Goal: Information Seeking & Learning: Learn about a topic

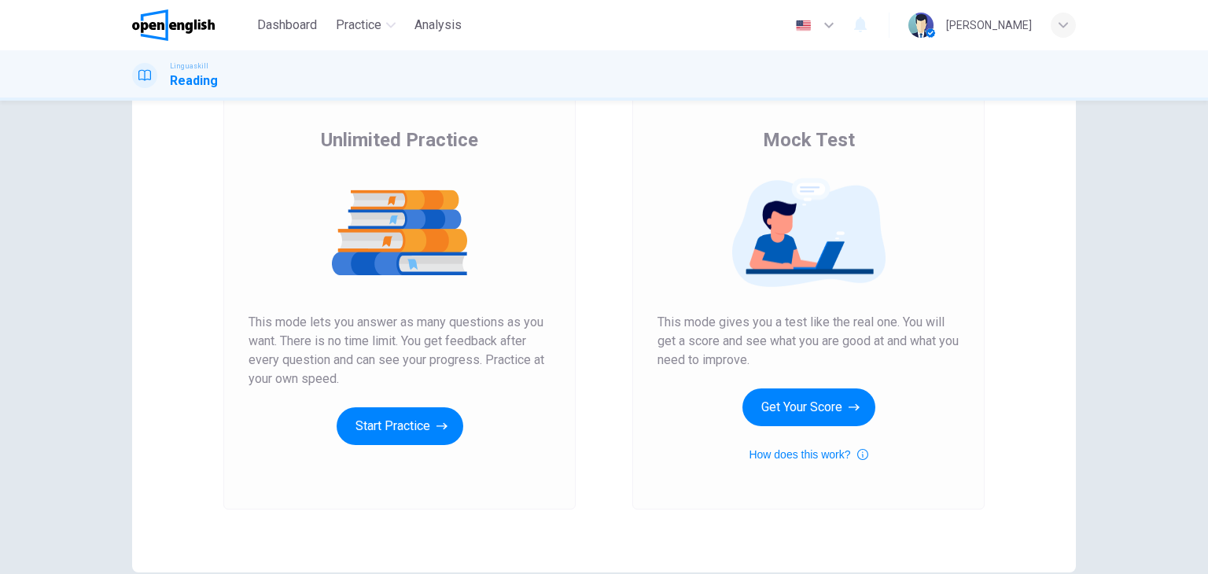
scroll to position [135, 0]
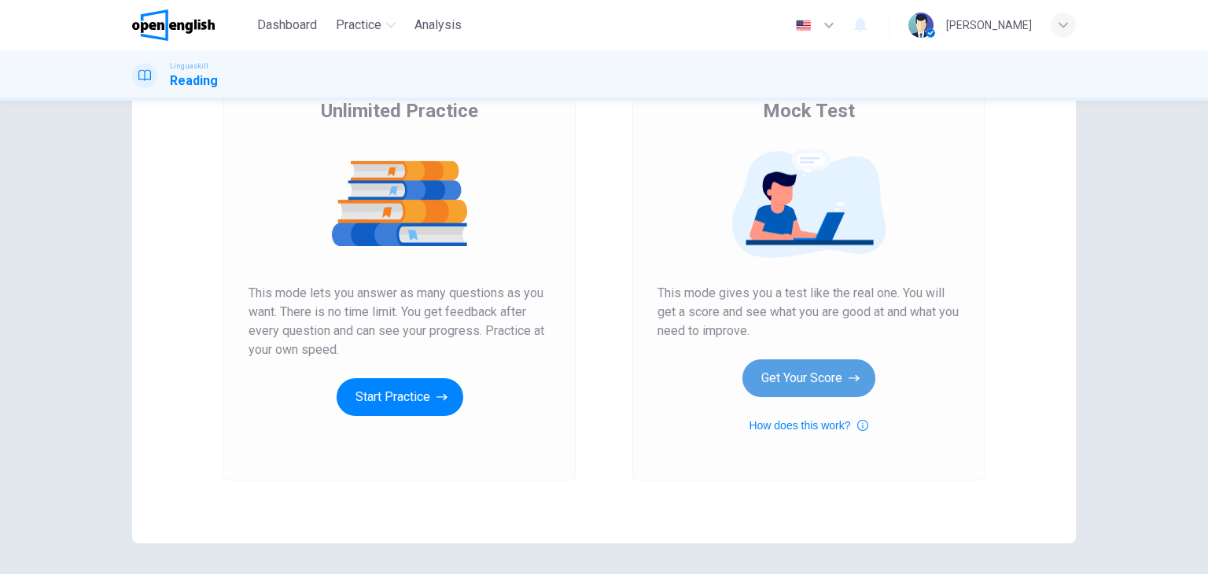
click at [791, 375] on button "Get Your Score" at bounding box center [809, 379] width 133 height 38
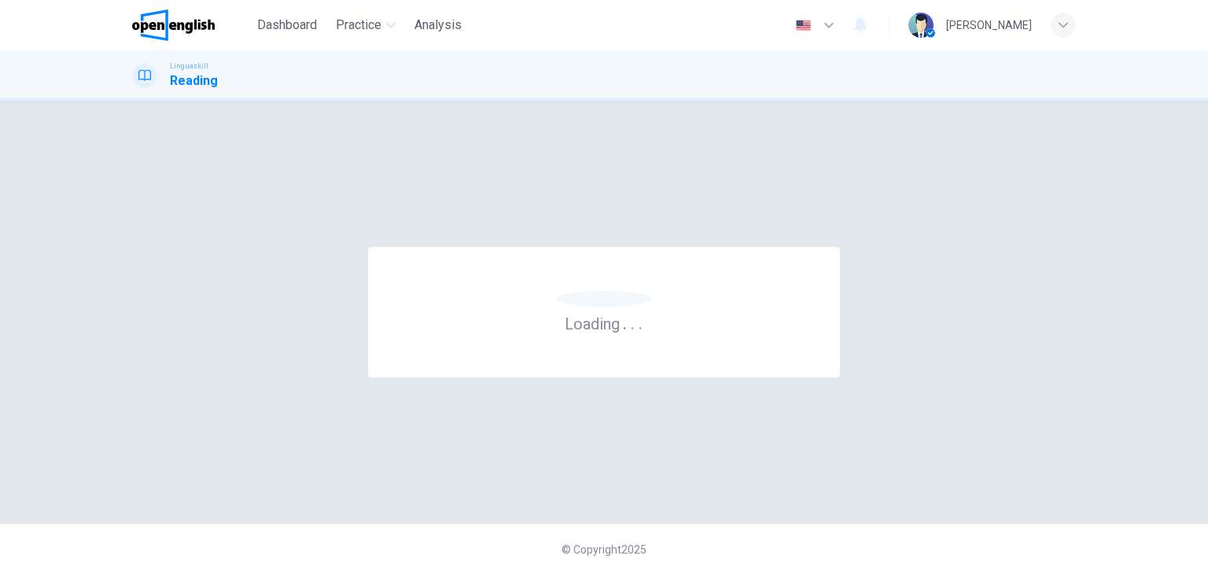
scroll to position [0, 0]
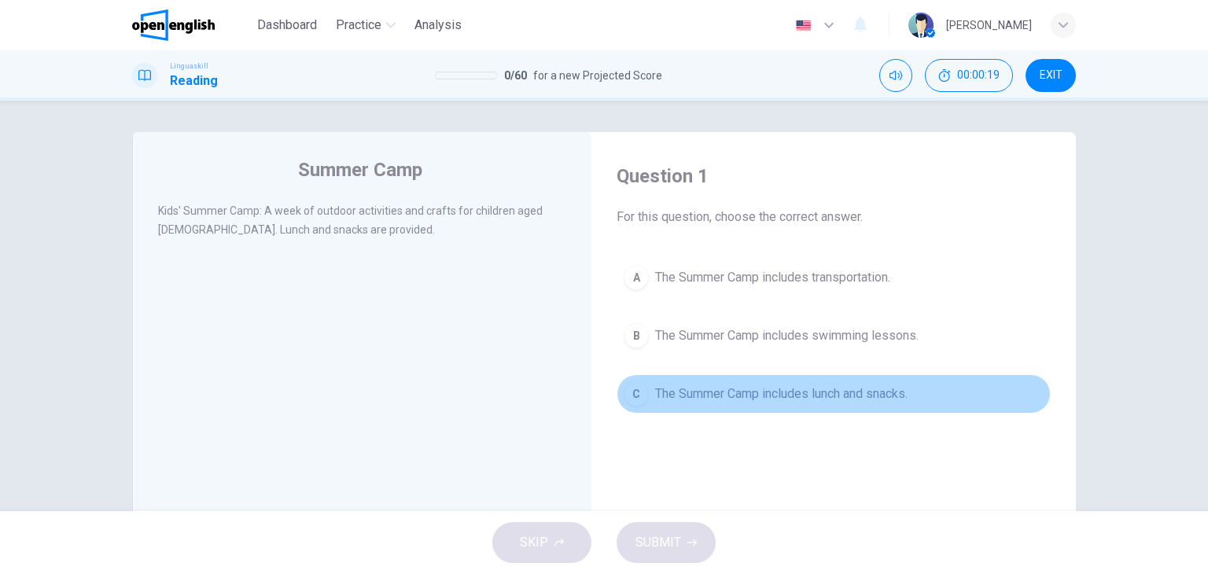
click at [793, 396] on span "The Summer Camp includes lunch and snacks." at bounding box center [781, 394] width 253 height 19
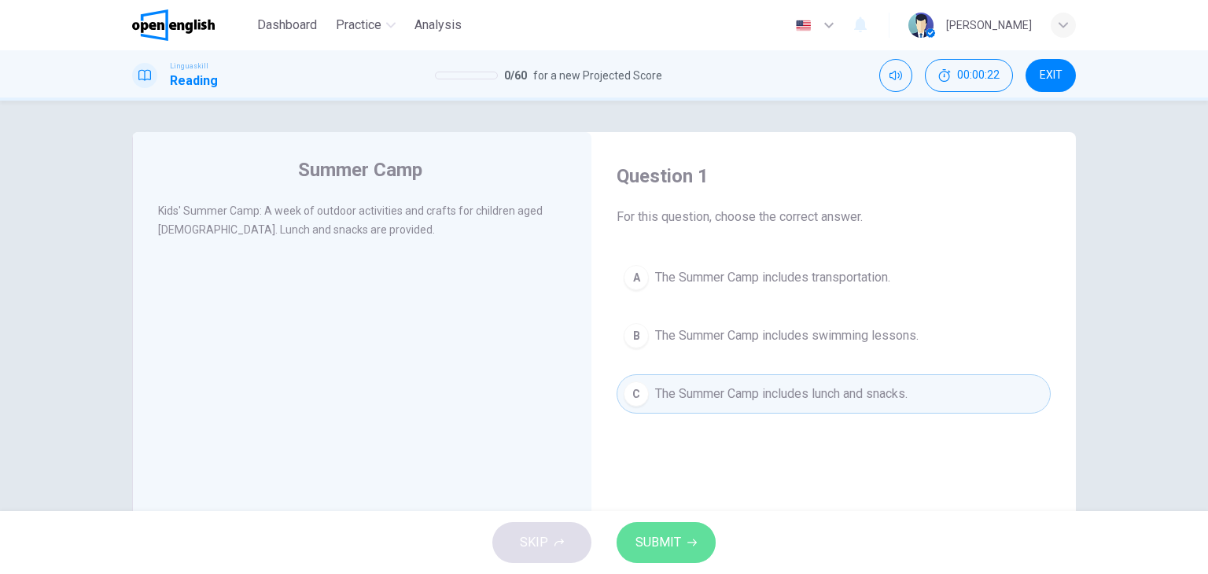
click at [675, 547] on span "SUBMIT" at bounding box center [659, 543] width 46 height 22
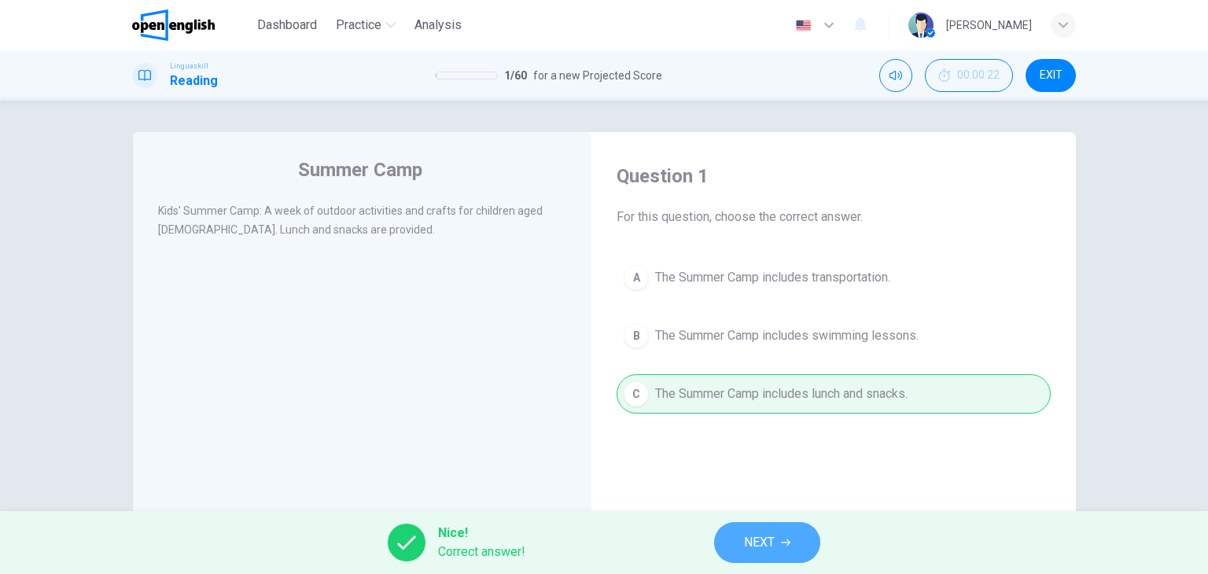
click at [770, 544] on span "NEXT" at bounding box center [759, 543] width 31 height 22
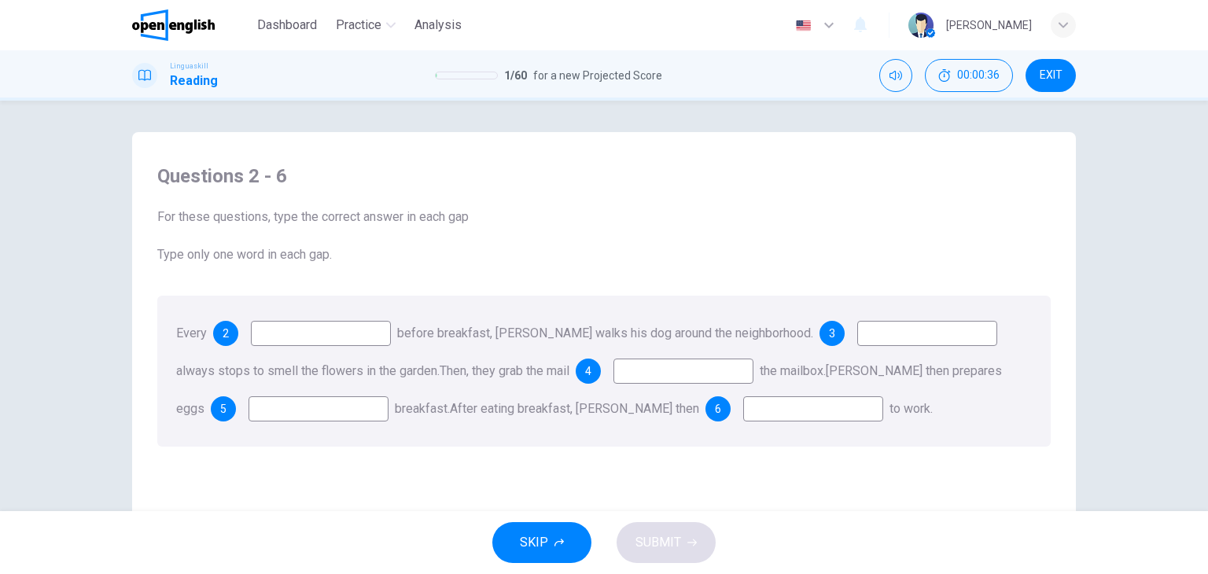
click at [335, 334] on input at bounding box center [321, 333] width 140 height 25
type input "*******"
click at [868, 331] on input at bounding box center [928, 333] width 140 height 25
type input "****"
click at [674, 372] on input at bounding box center [684, 371] width 140 height 25
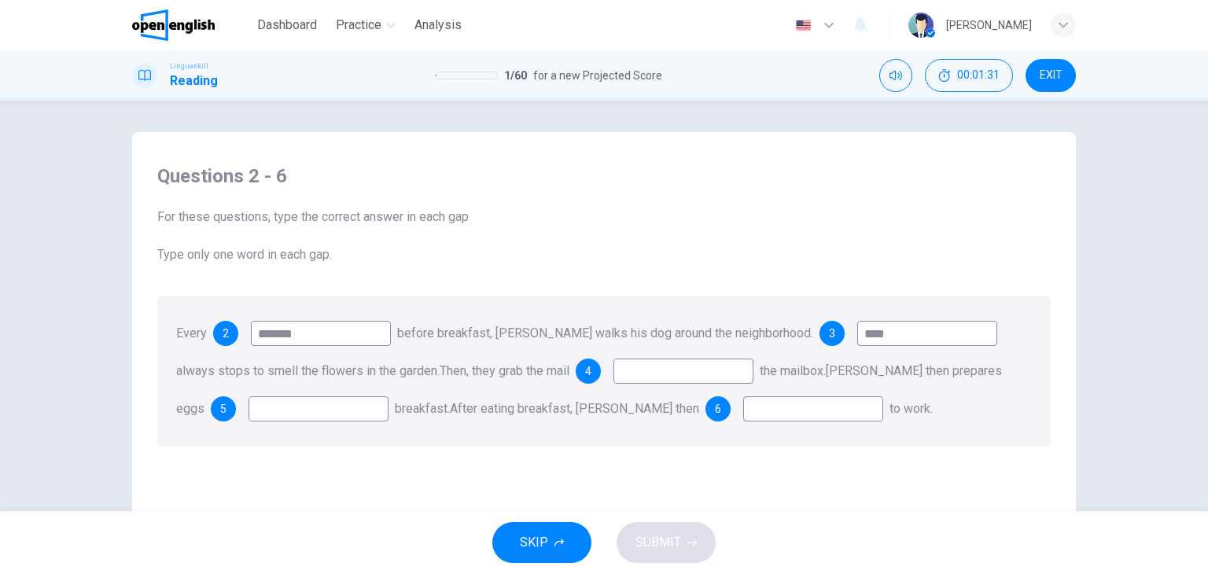
click at [293, 410] on input at bounding box center [319, 408] width 140 height 25
type input "***"
click at [743, 408] on input at bounding box center [813, 408] width 140 height 25
type input "****"
click at [684, 375] on input at bounding box center [684, 371] width 140 height 25
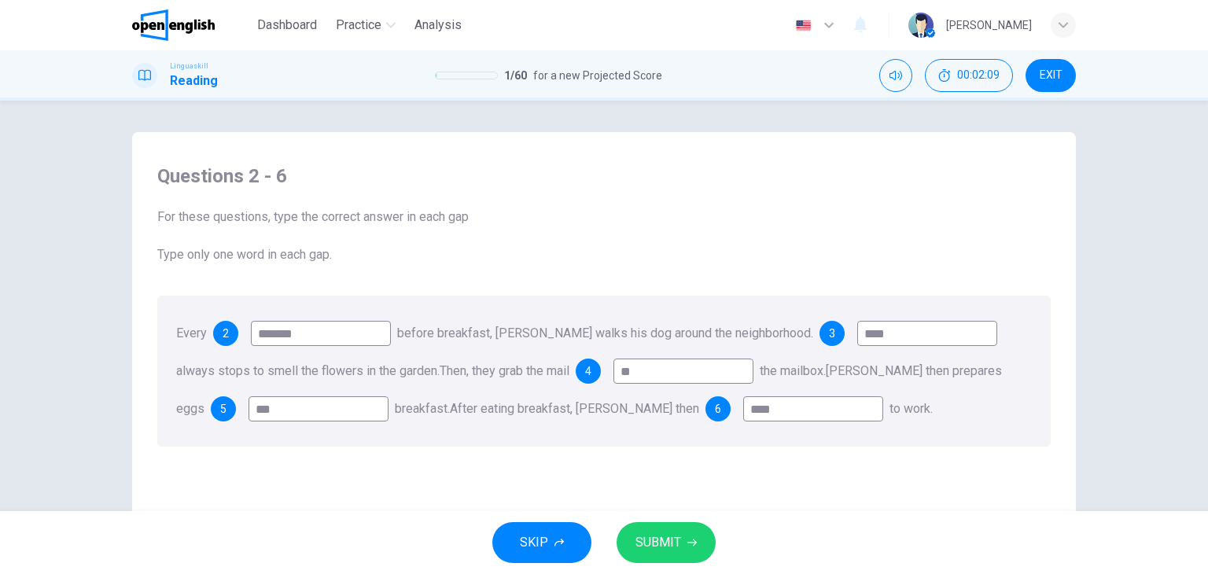
type input "**"
click at [670, 526] on button "SUBMIT" at bounding box center [666, 542] width 99 height 41
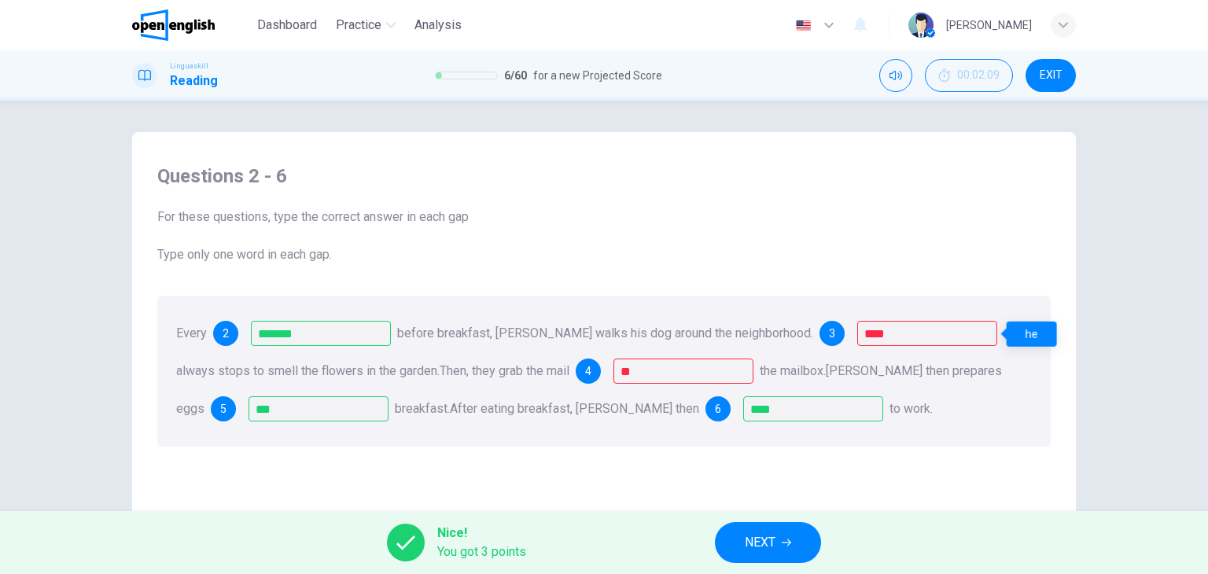
click at [1045, 335] on div "he" at bounding box center [1032, 334] width 50 height 25
click at [780, 544] on button "NEXT" at bounding box center [768, 542] width 106 height 41
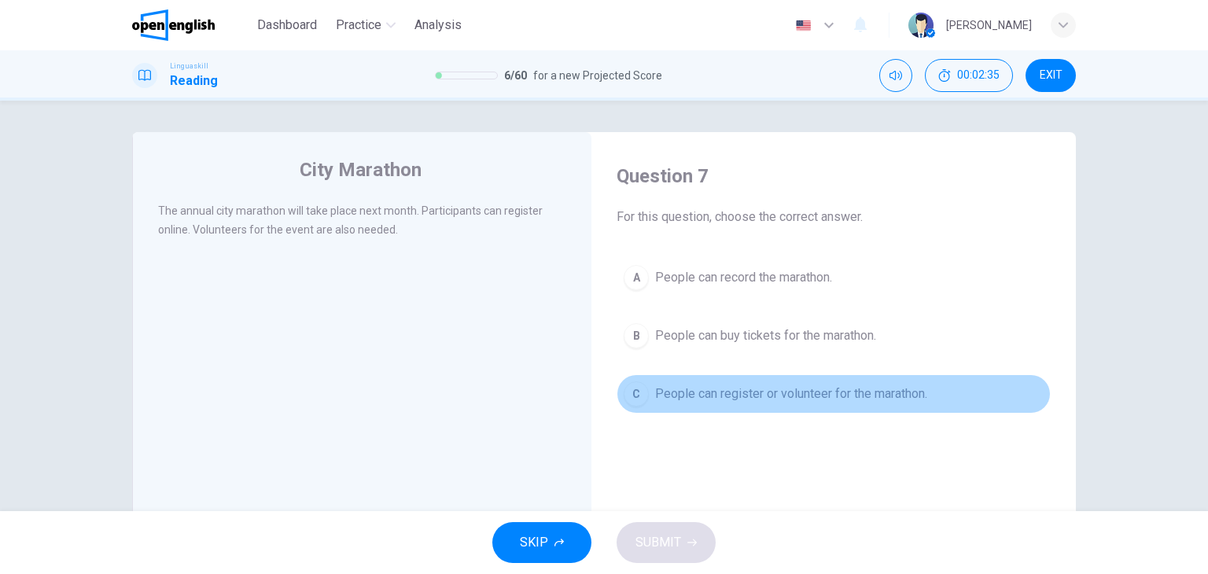
click at [758, 397] on span "People can register or volunteer for the marathon." at bounding box center [791, 394] width 272 height 19
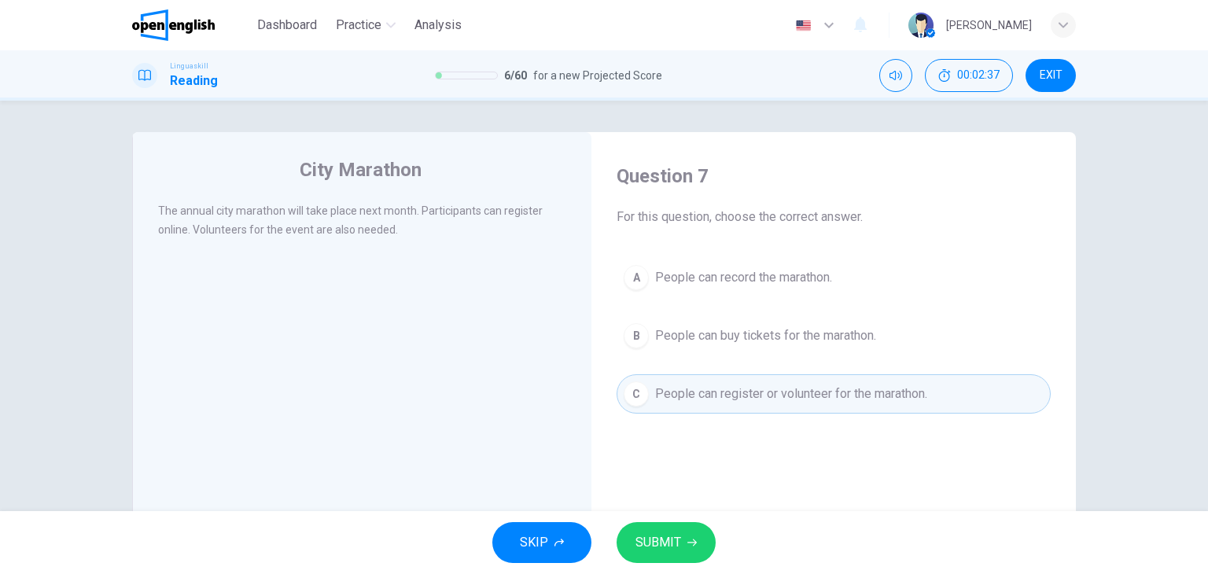
click at [655, 549] on span "SUBMIT" at bounding box center [659, 543] width 46 height 22
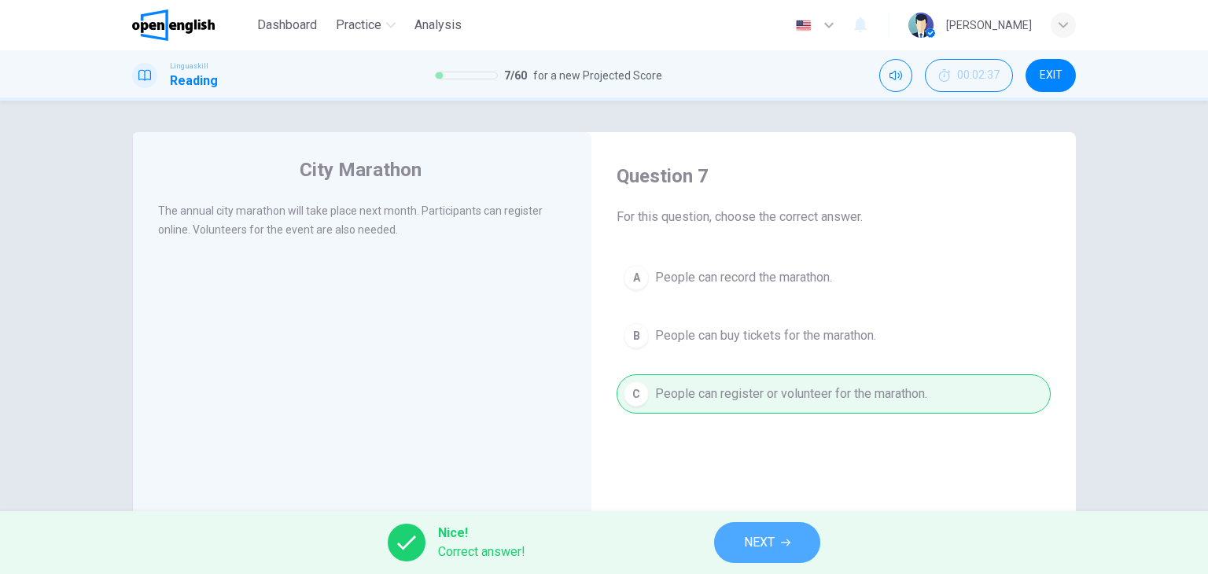
click at [752, 548] on span "NEXT" at bounding box center [759, 543] width 31 height 22
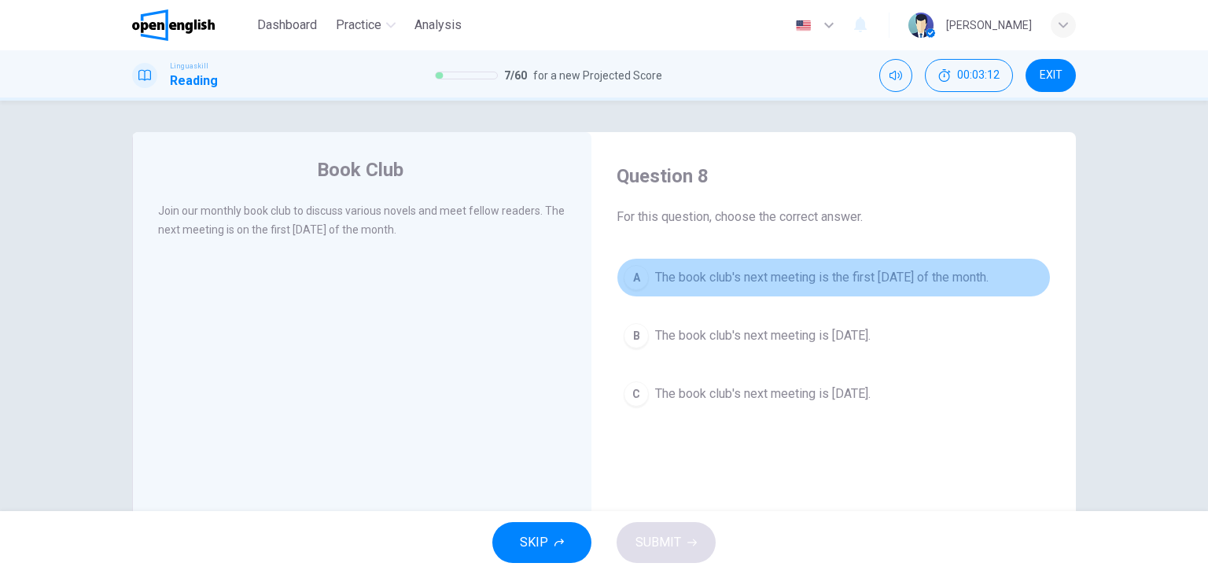
click at [861, 276] on span "The book club's next meeting is the first [DATE] of the month." at bounding box center [822, 277] width 334 height 19
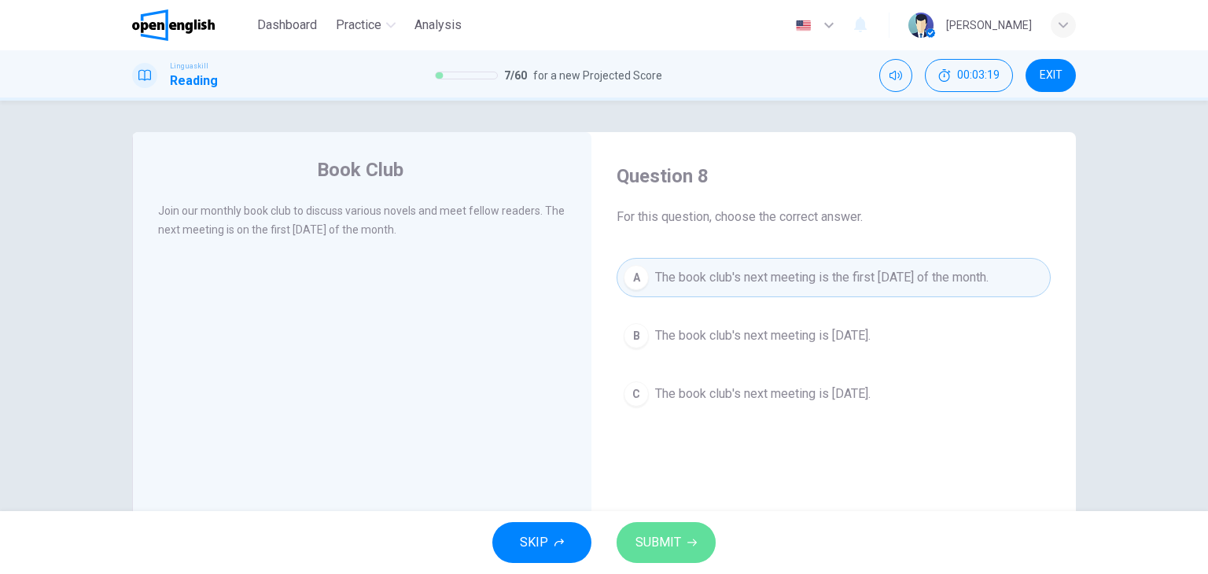
click at [647, 536] on span "SUBMIT" at bounding box center [659, 543] width 46 height 22
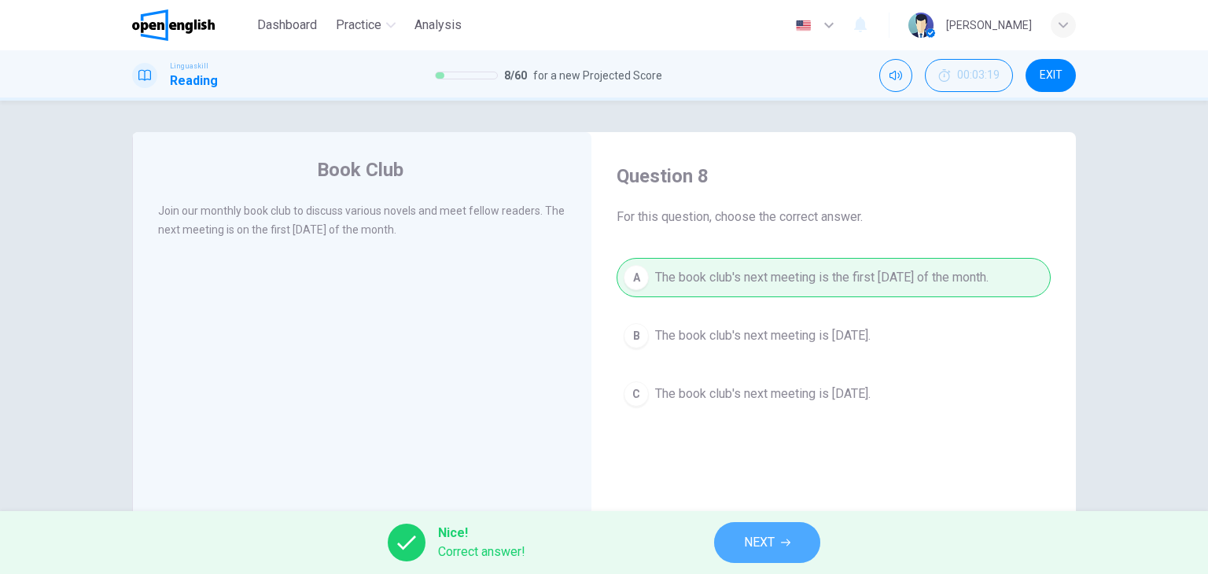
click at [759, 550] on span "NEXT" at bounding box center [759, 543] width 31 height 22
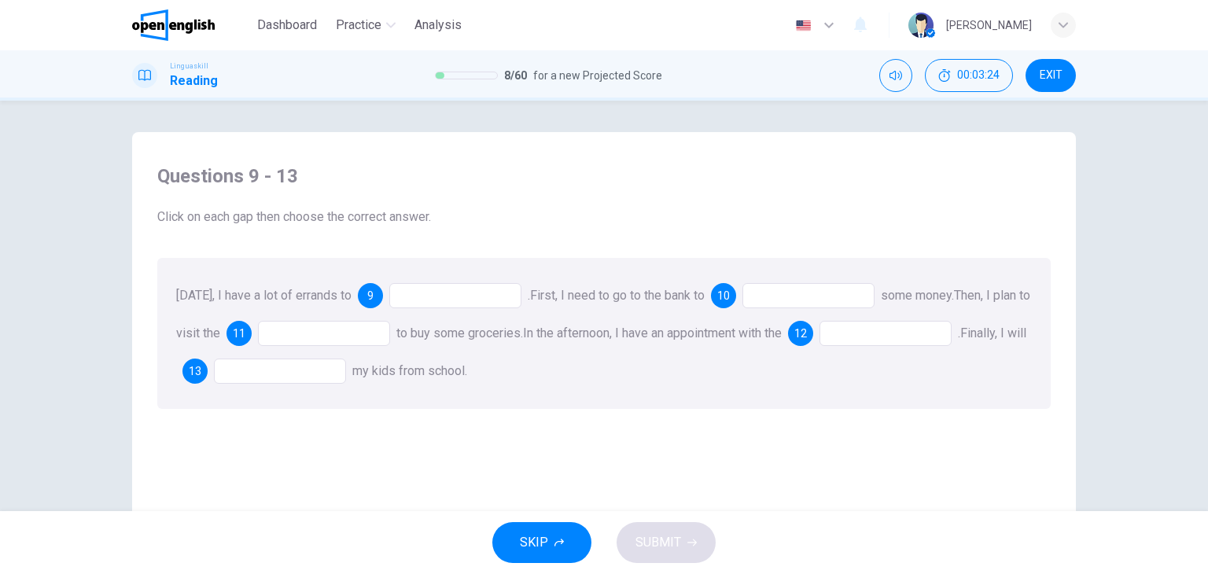
click at [437, 293] on div at bounding box center [455, 295] width 132 height 25
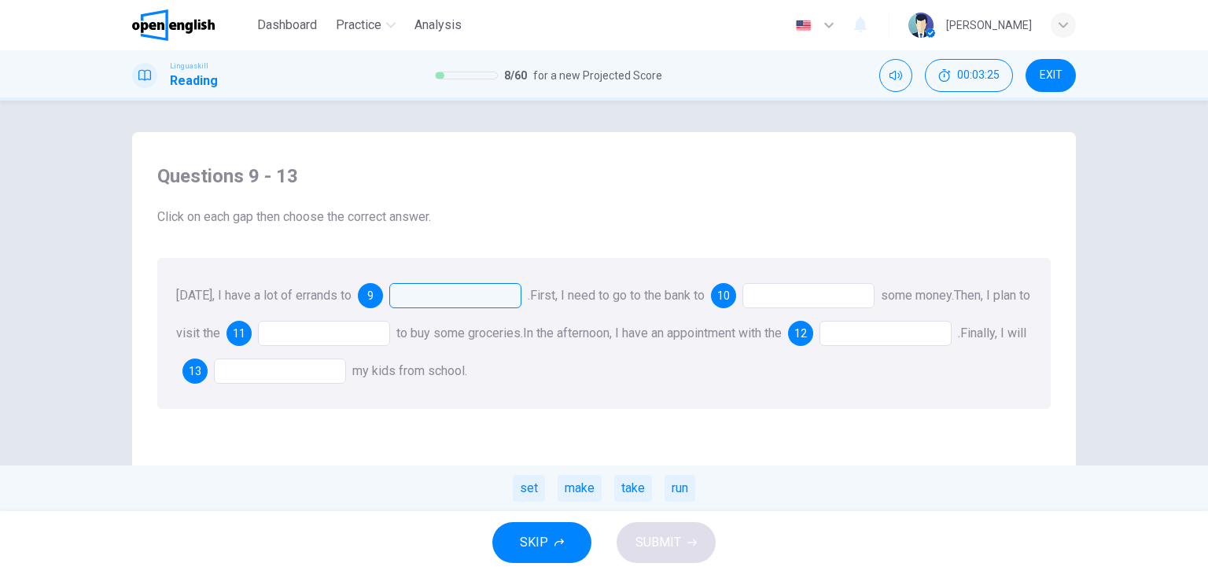
click at [437, 293] on div at bounding box center [455, 295] width 132 height 25
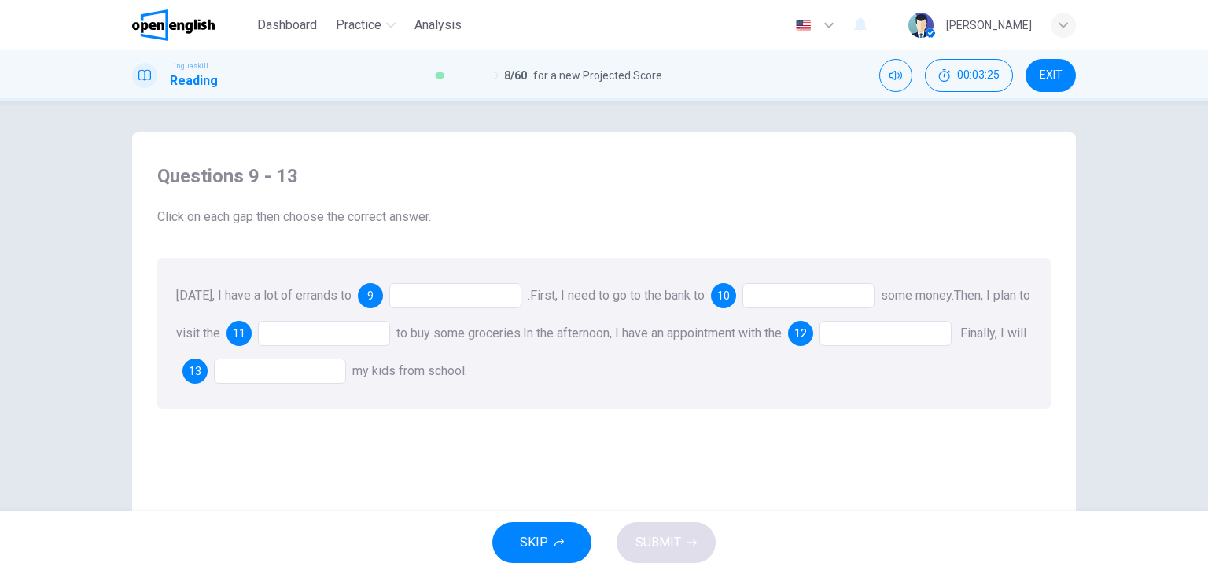
click at [437, 293] on div at bounding box center [455, 295] width 132 height 25
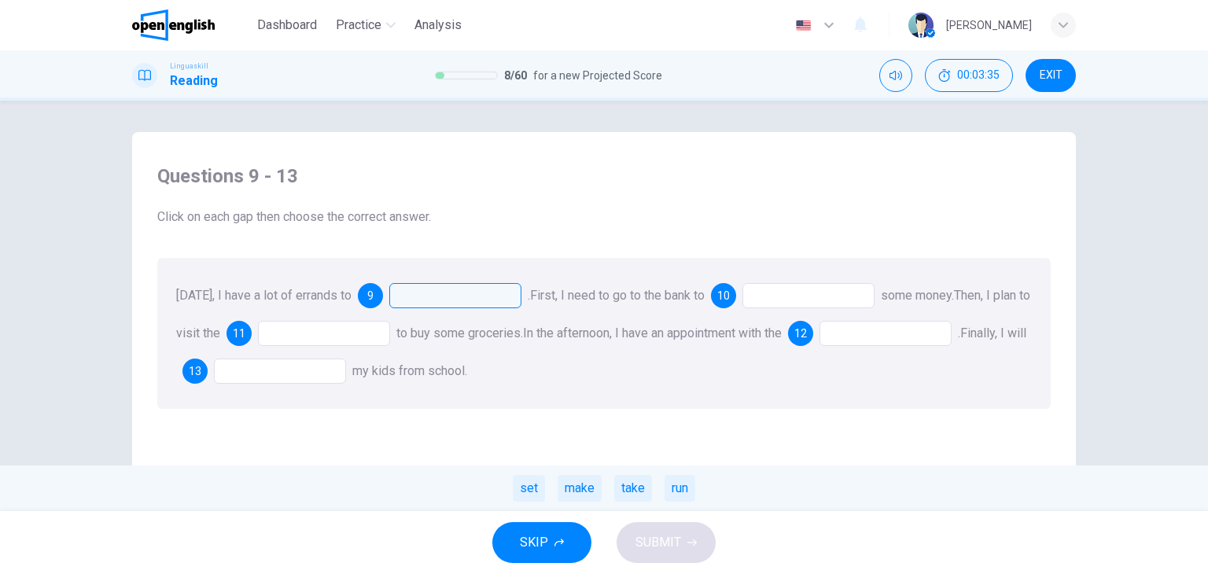
click at [444, 293] on div at bounding box center [455, 295] width 132 height 25
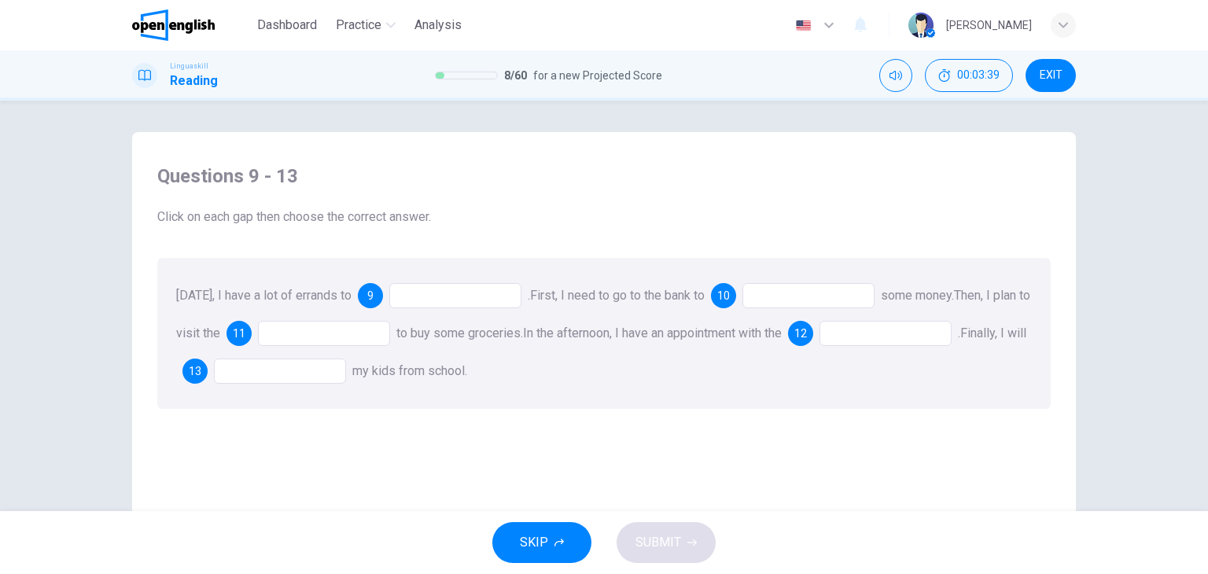
click at [447, 253] on div "Questions 9 - 13 Click on each gap then choose the correct answer. [DATE], I ha…" at bounding box center [604, 286] width 919 height 277
click at [453, 290] on div at bounding box center [455, 295] width 132 height 25
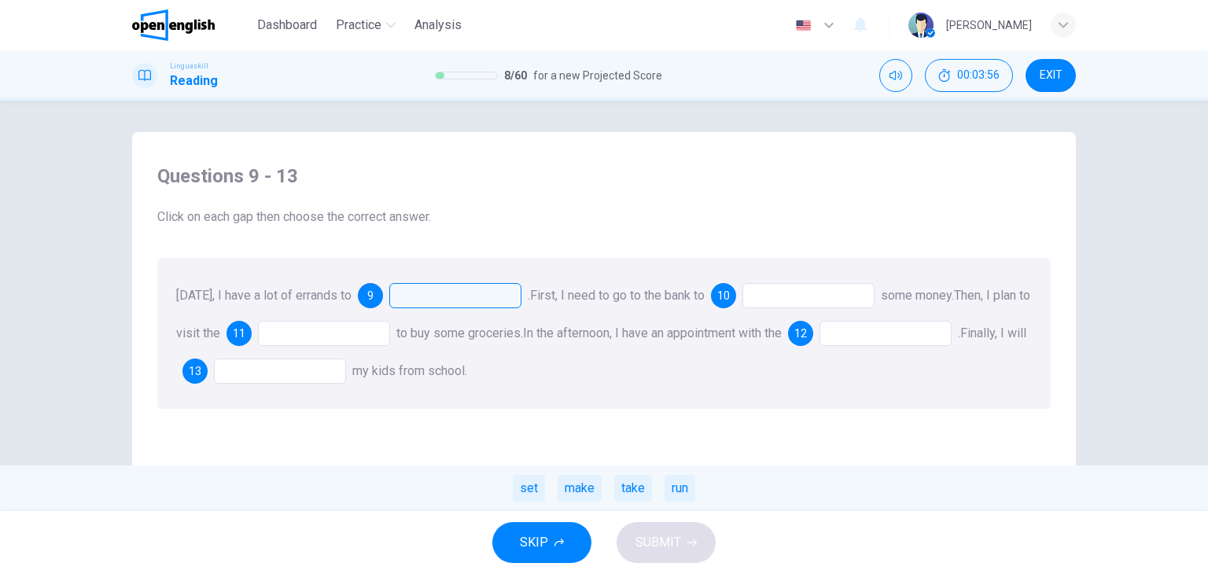
drag, startPoint x: 640, startPoint y: 485, endPoint x: 627, endPoint y: 495, distance: 16.4
click at [627, 495] on div "take" at bounding box center [633, 488] width 38 height 27
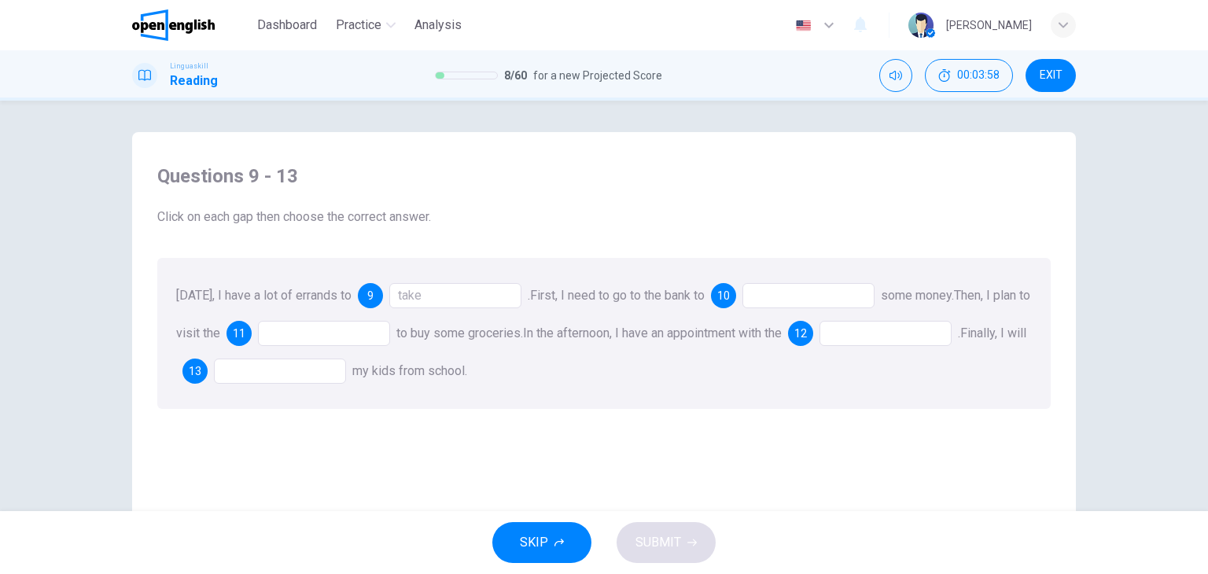
click at [441, 306] on div "take" at bounding box center [455, 295] width 132 height 25
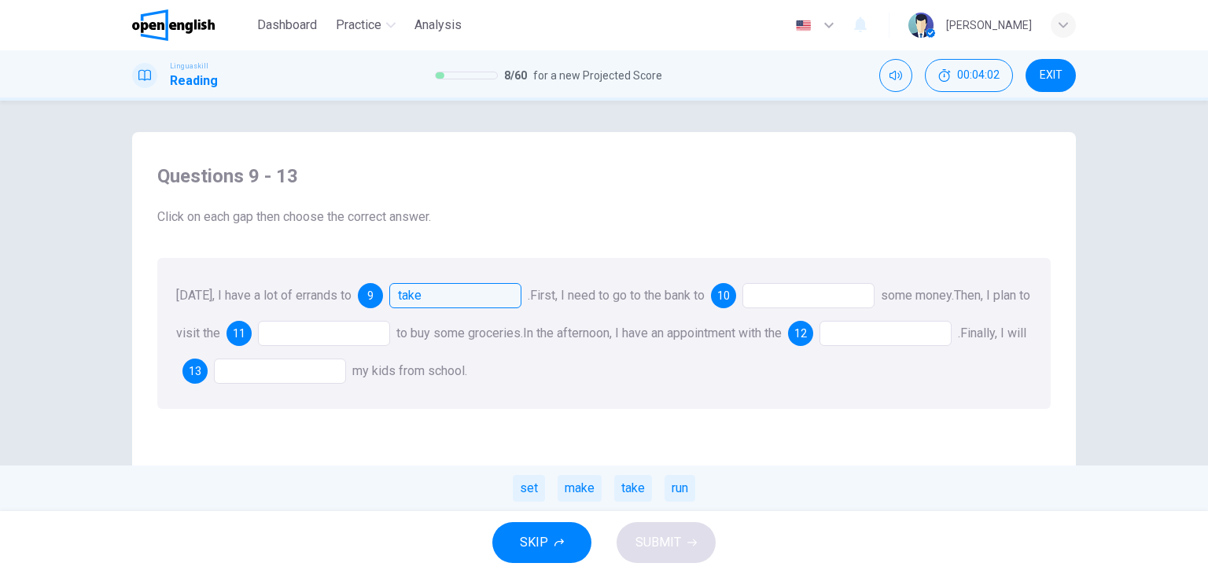
click at [780, 294] on div at bounding box center [809, 295] width 132 height 25
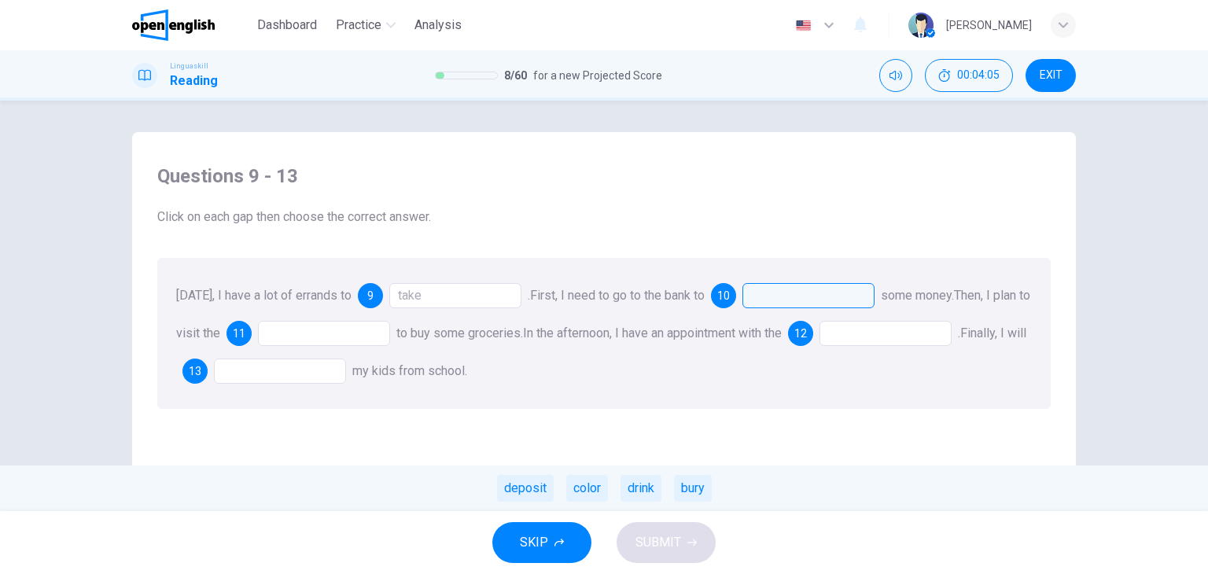
click at [425, 290] on div "take" at bounding box center [455, 295] width 132 height 25
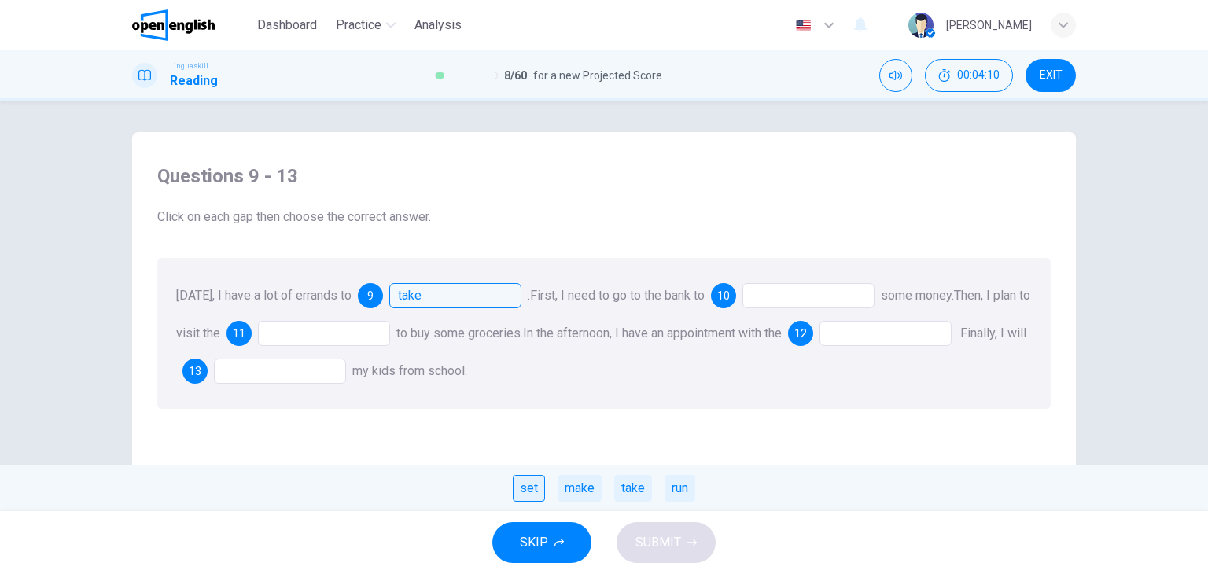
click at [515, 492] on div "set" at bounding box center [529, 488] width 32 height 27
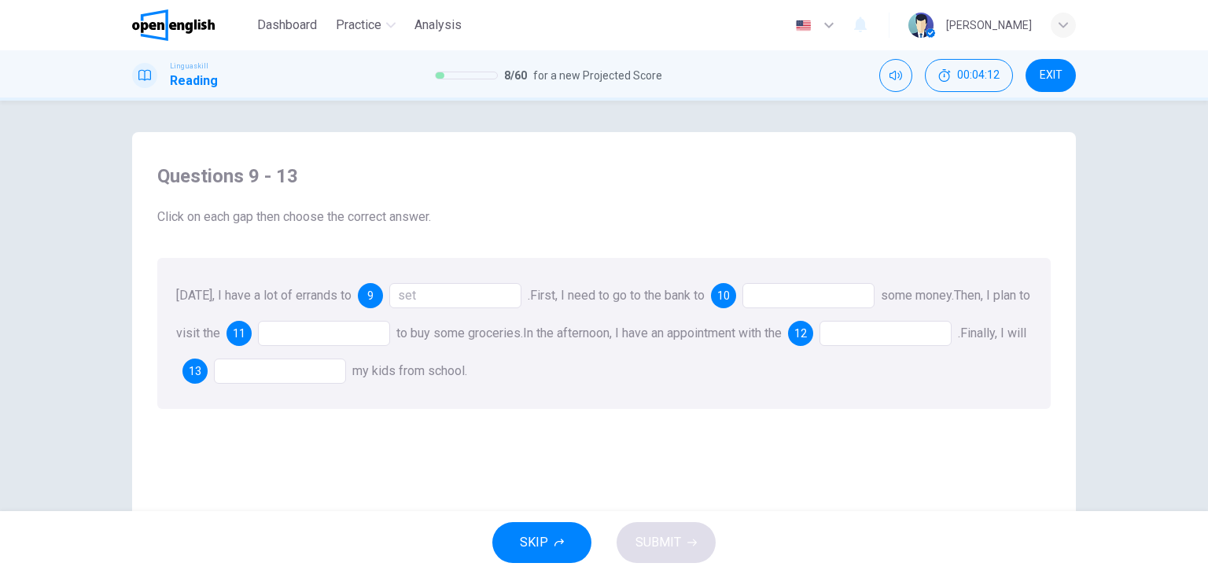
click at [795, 286] on div at bounding box center [809, 295] width 132 height 25
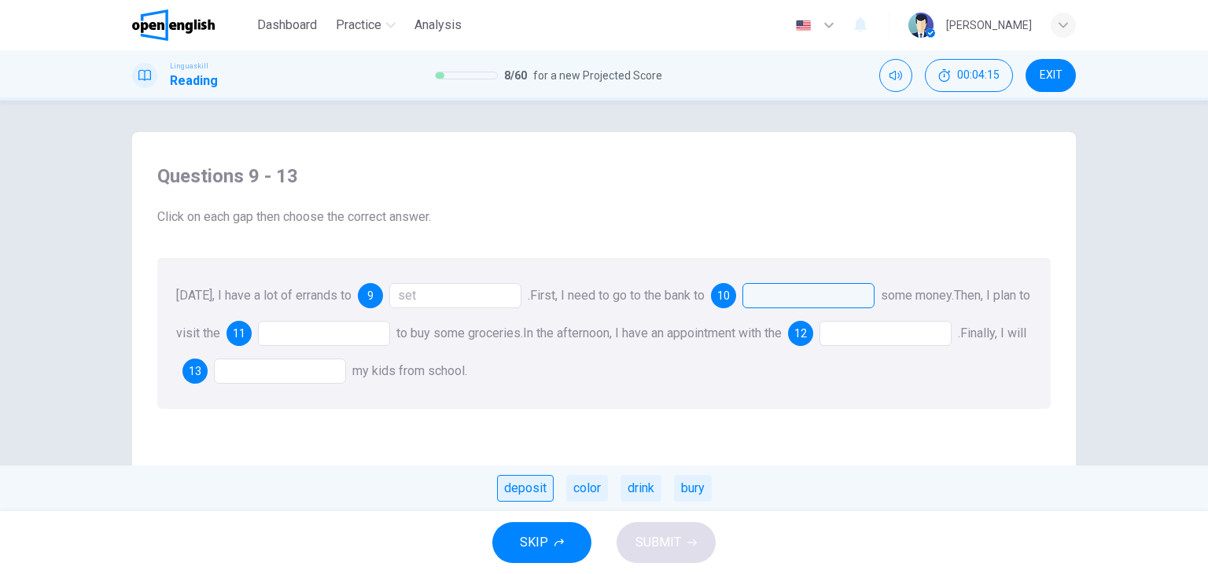
click at [518, 485] on div "deposit" at bounding box center [525, 488] width 57 height 27
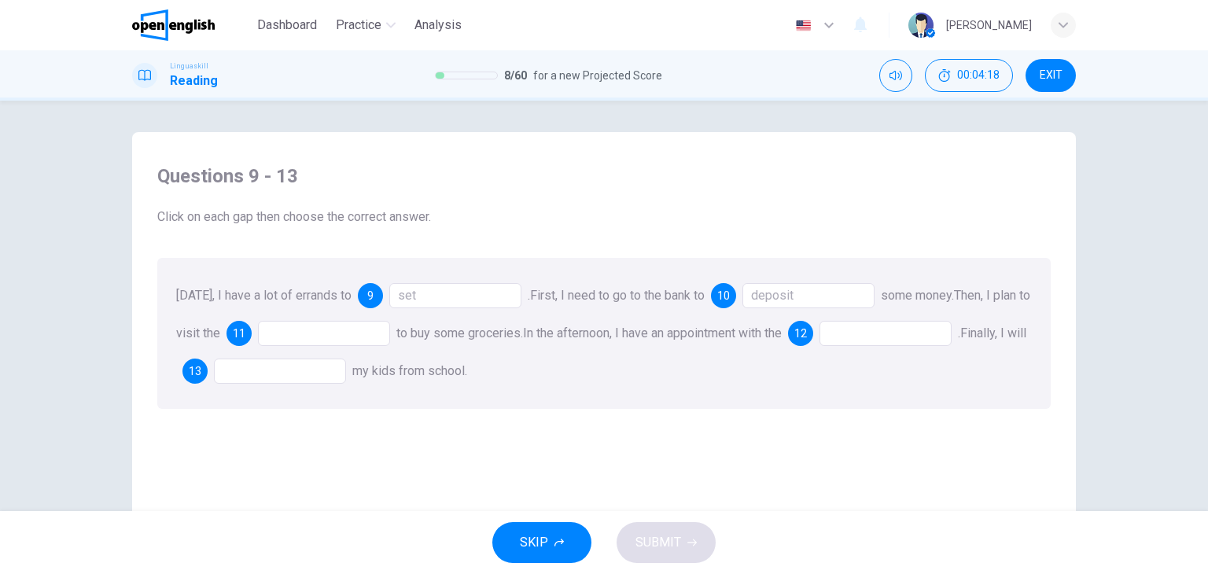
click at [352, 329] on div at bounding box center [324, 333] width 132 height 25
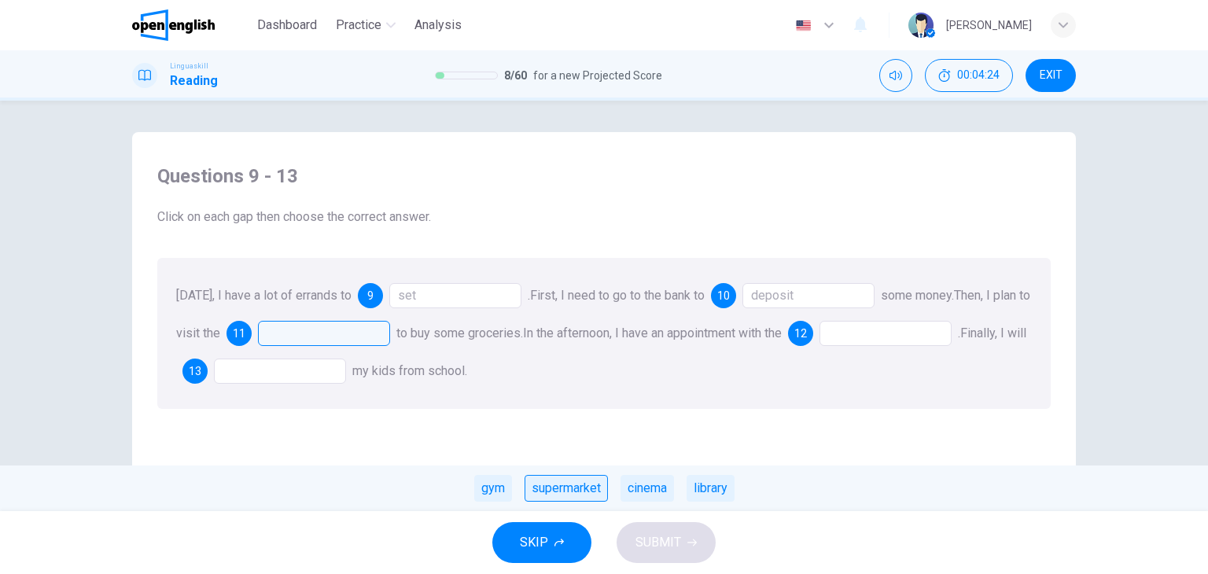
click at [562, 487] on div "supermarket" at bounding box center [566, 488] width 83 height 27
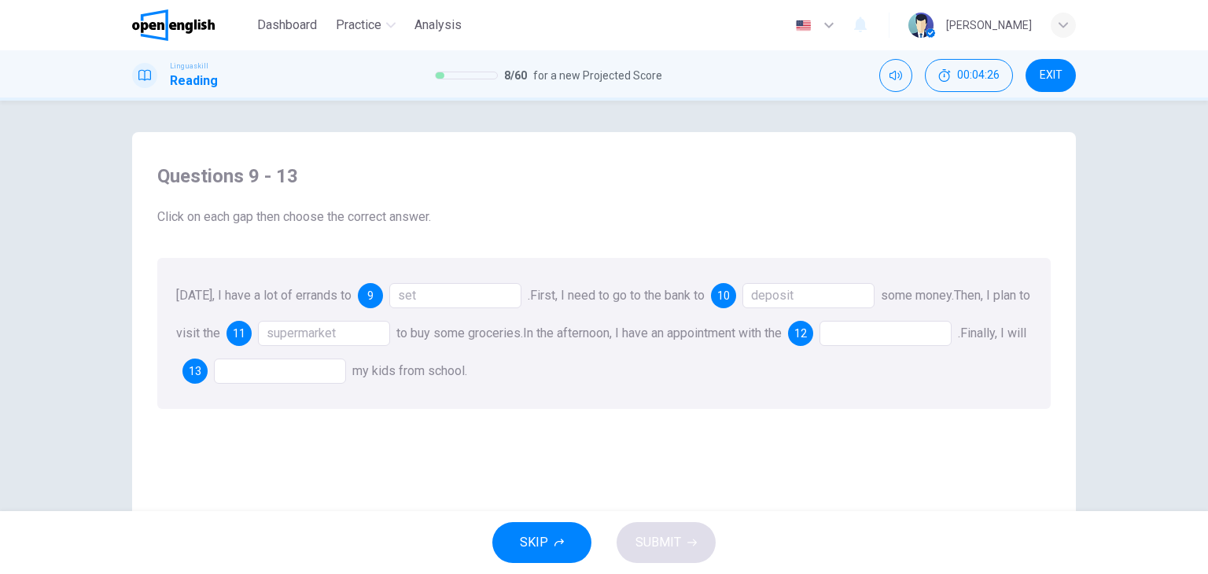
click at [906, 330] on div at bounding box center [886, 333] width 132 height 25
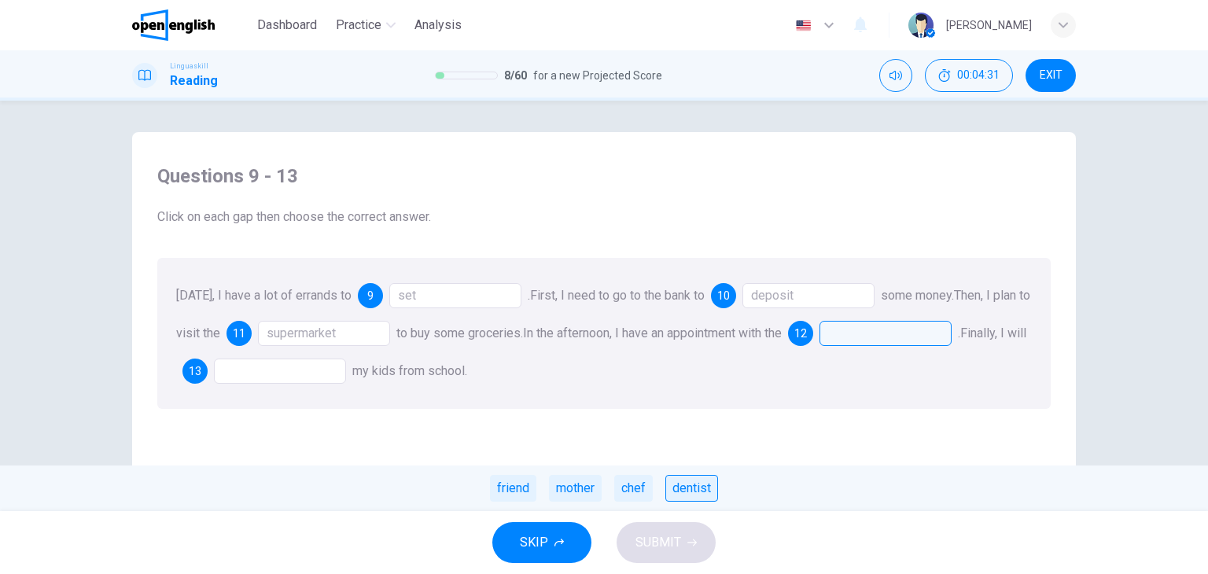
click at [677, 489] on div "dentist" at bounding box center [692, 488] width 53 height 27
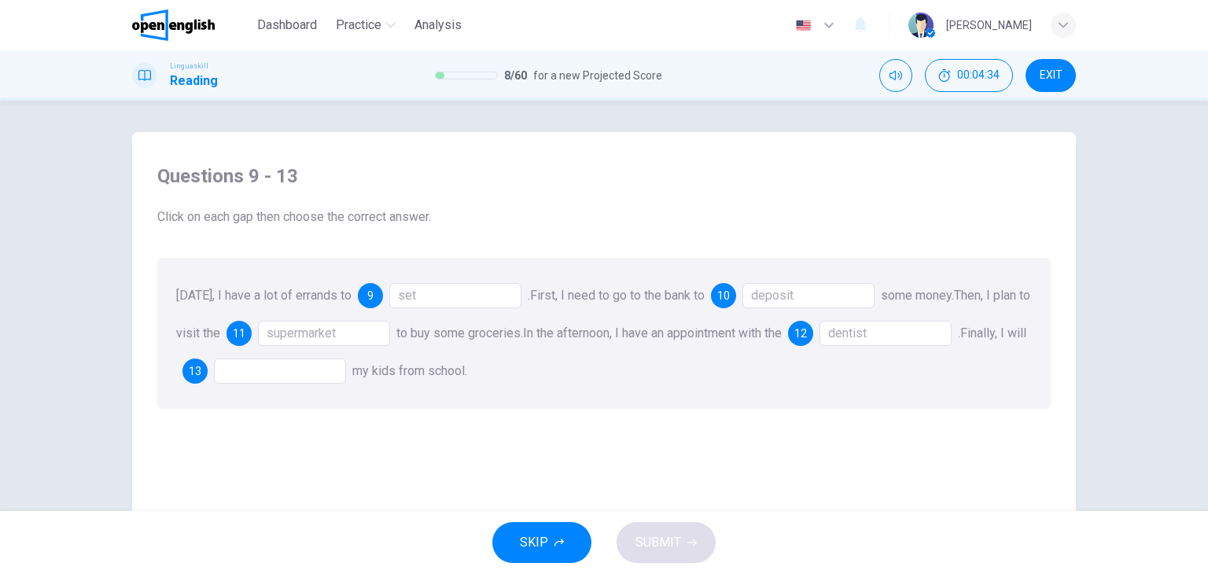
click at [286, 369] on div at bounding box center [280, 371] width 132 height 25
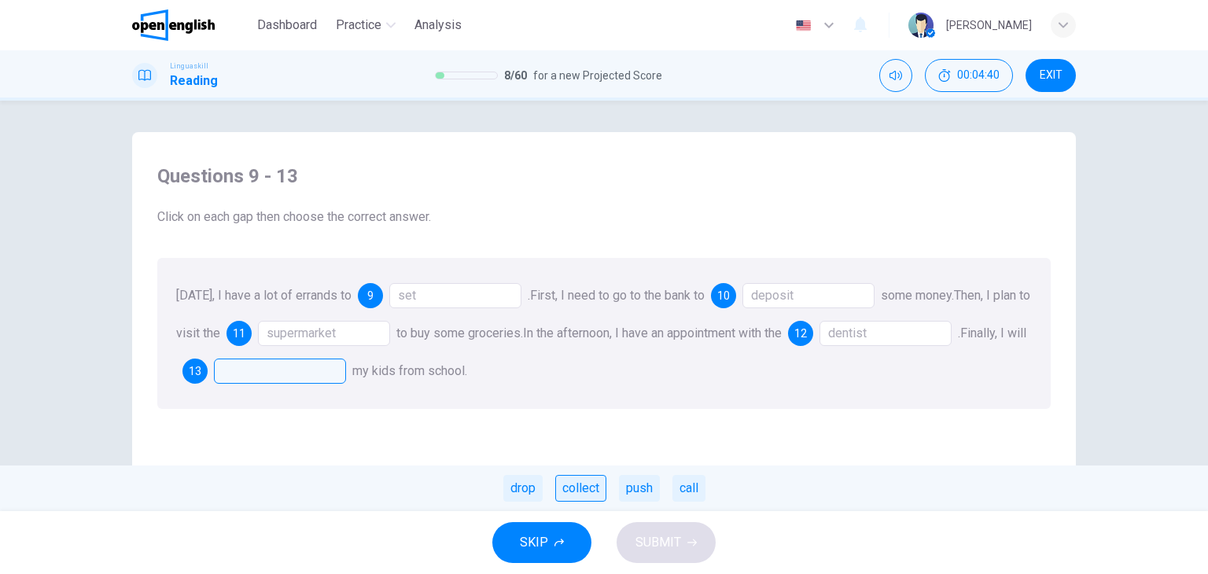
click at [571, 493] on div "collect" at bounding box center [580, 488] width 51 height 27
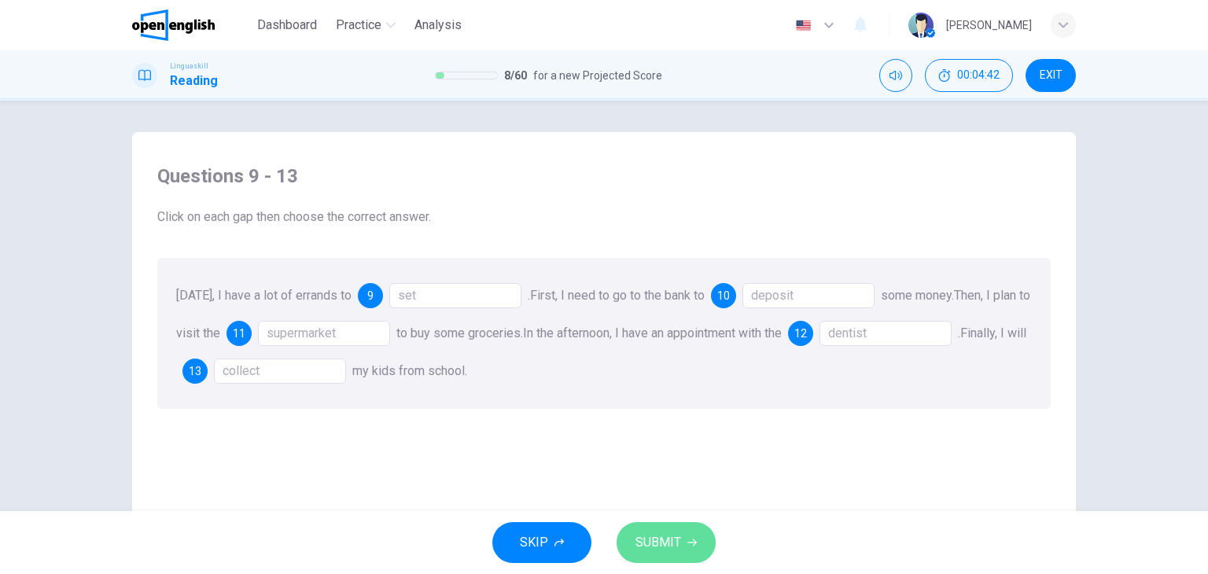
click at [683, 541] on button "SUBMIT" at bounding box center [666, 542] width 99 height 41
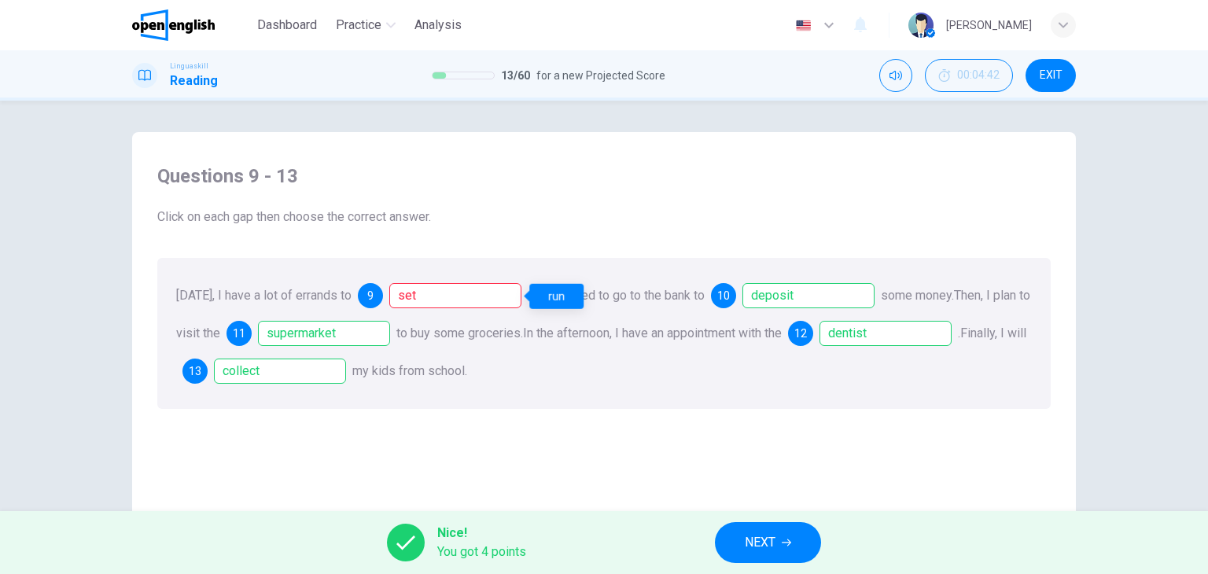
click at [557, 291] on div "run" at bounding box center [556, 296] width 54 height 25
click at [761, 539] on span "NEXT" at bounding box center [760, 543] width 31 height 22
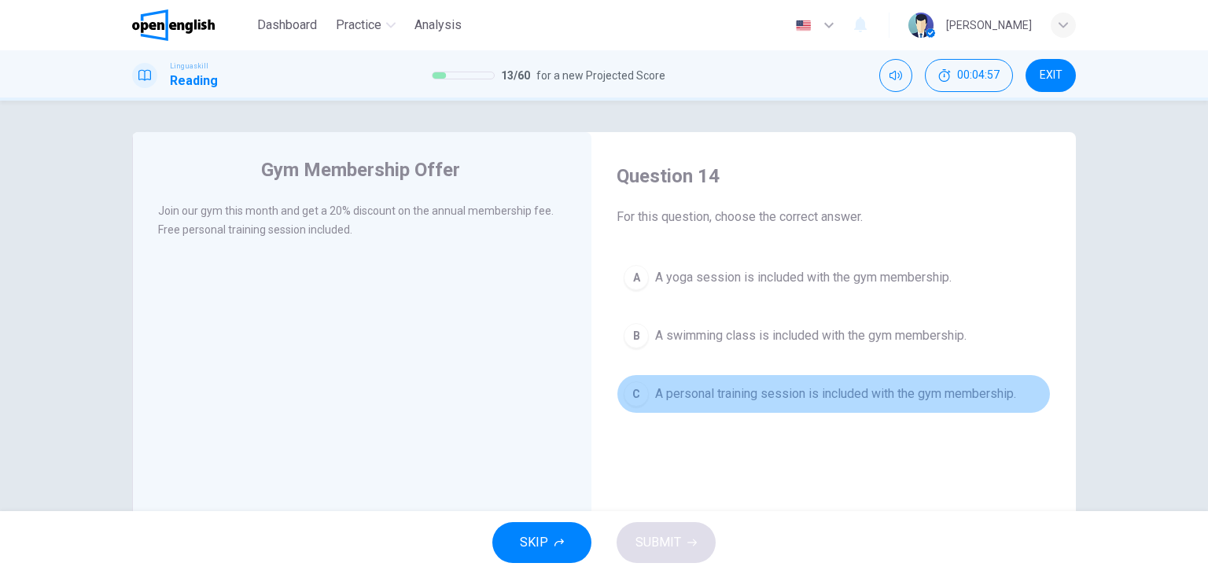
click at [812, 393] on span "A personal training session is included with the gym membership." at bounding box center [835, 394] width 361 height 19
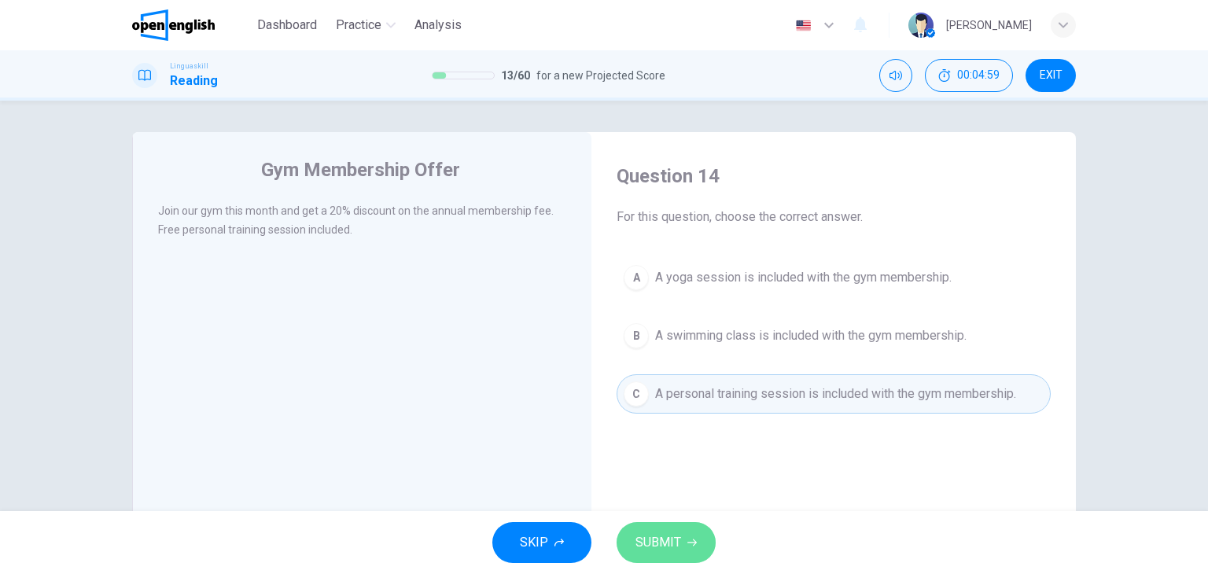
click at [677, 536] on span "SUBMIT" at bounding box center [659, 543] width 46 height 22
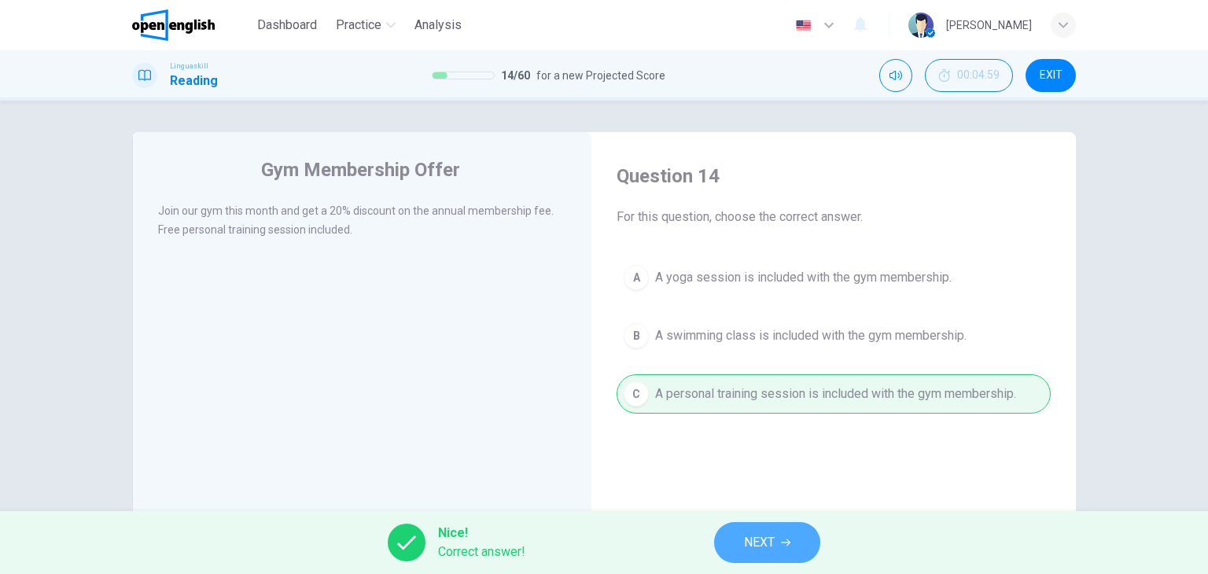
click at [749, 536] on span "NEXT" at bounding box center [759, 543] width 31 height 22
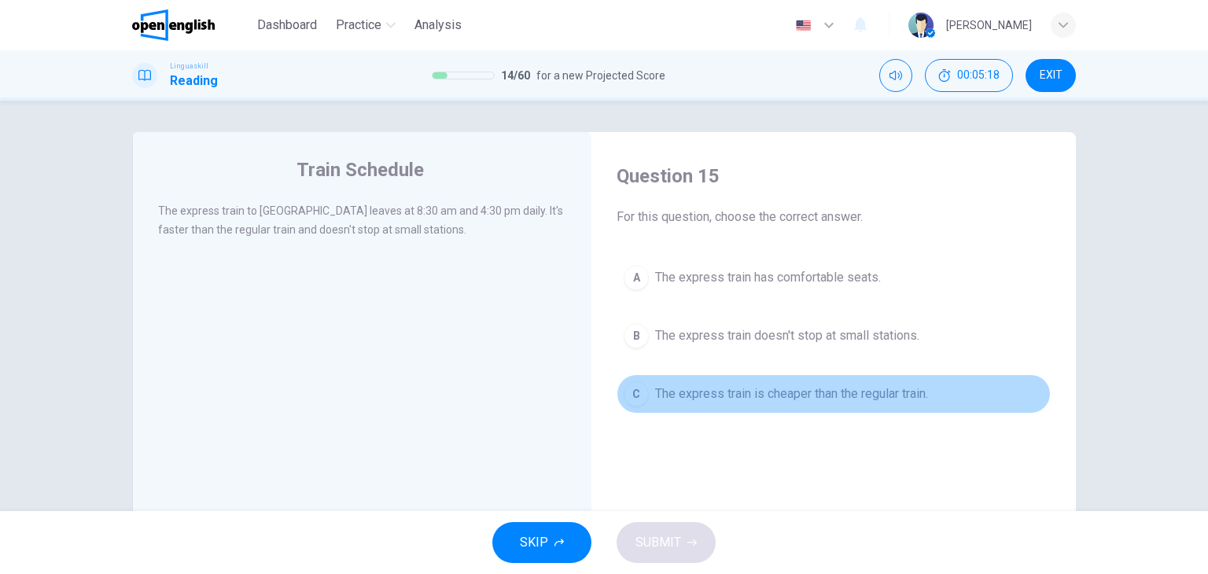
click at [762, 392] on span "The express train is cheaper than the regular train." at bounding box center [791, 394] width 273 height 19
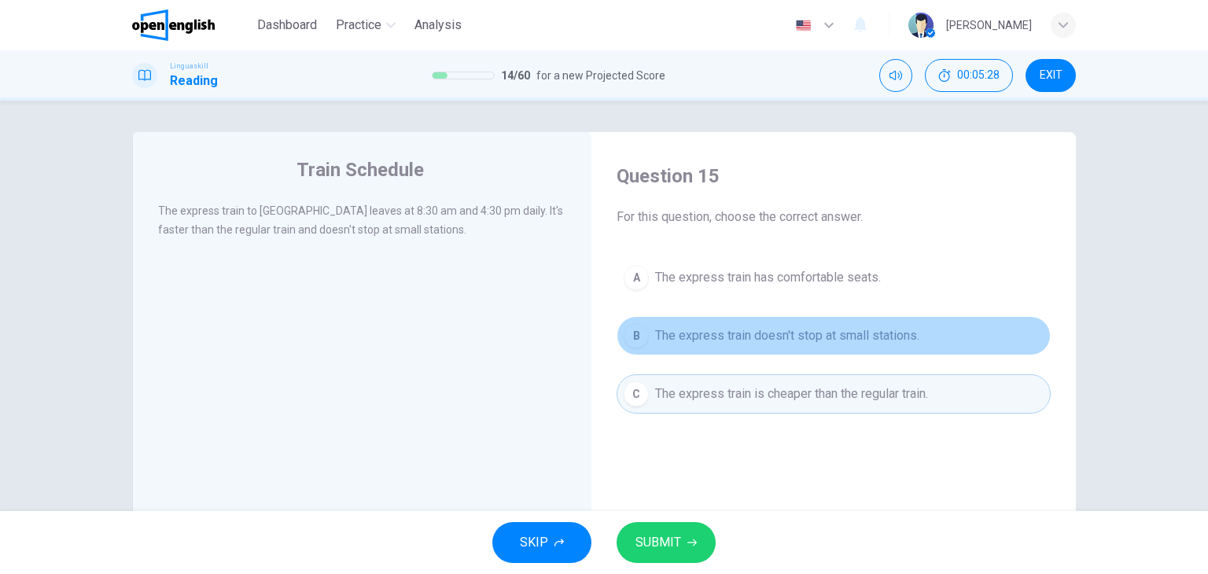
click at [739, 332] on span "The express train doesn't stop at small stations." at bounding box center [787, 335] width 264 height 19
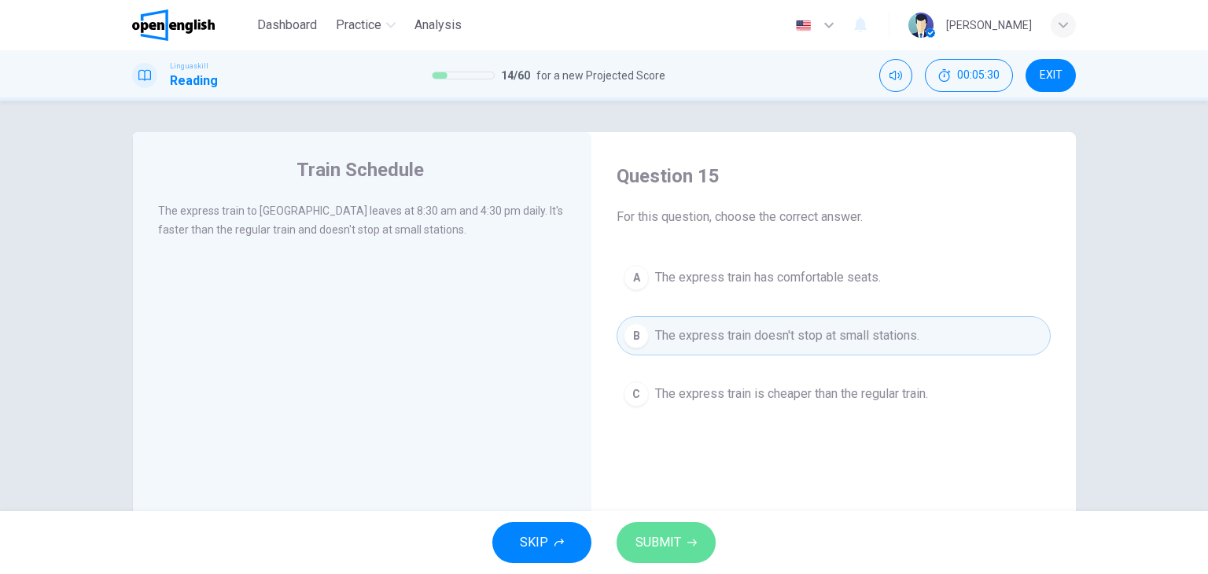
click at [659, 536] on span "SUBMIT" at bounding box center [659, 543] width 46 height 22
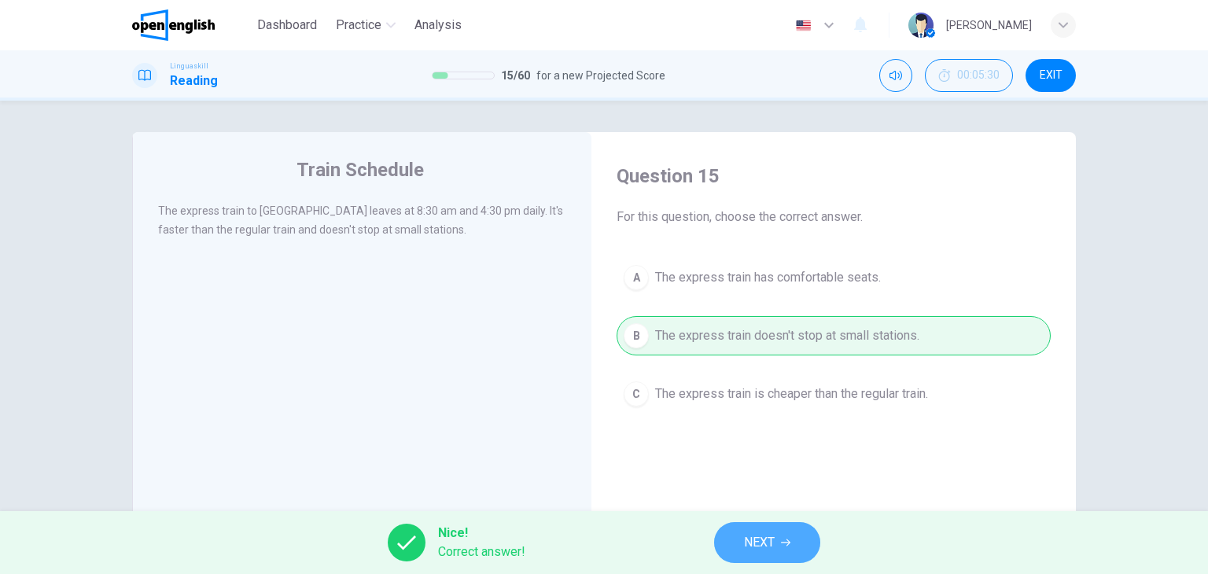
click at [788, 551] on button "NEXT" at bounding box center [767, 542] width 106 height 41
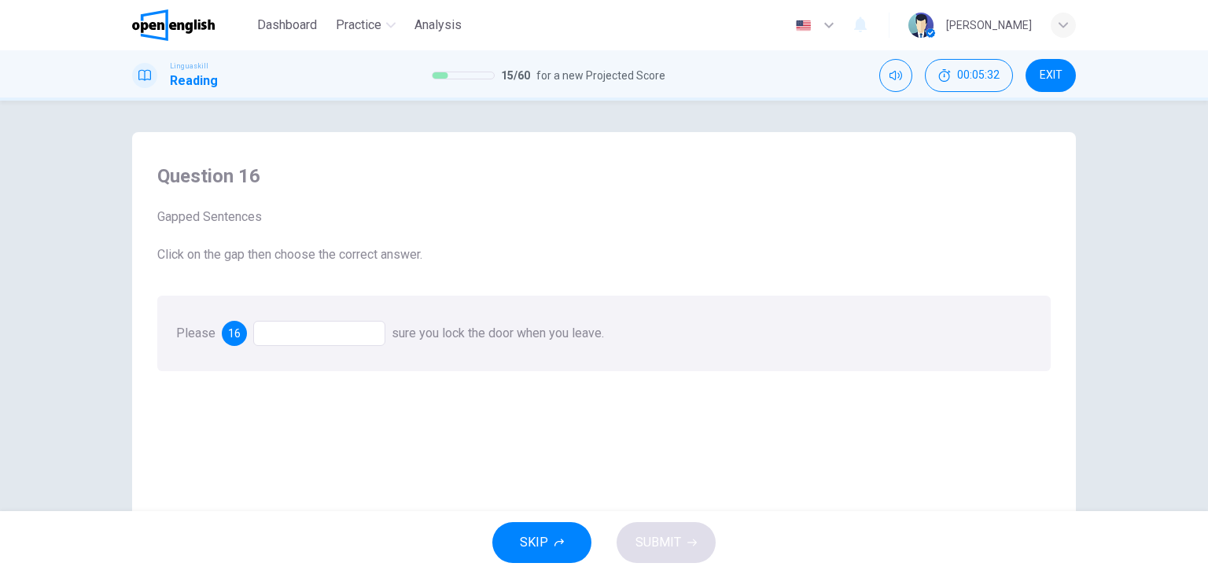
click at [283, 326] on div at bounding box center [319, 333] width 132 height 25
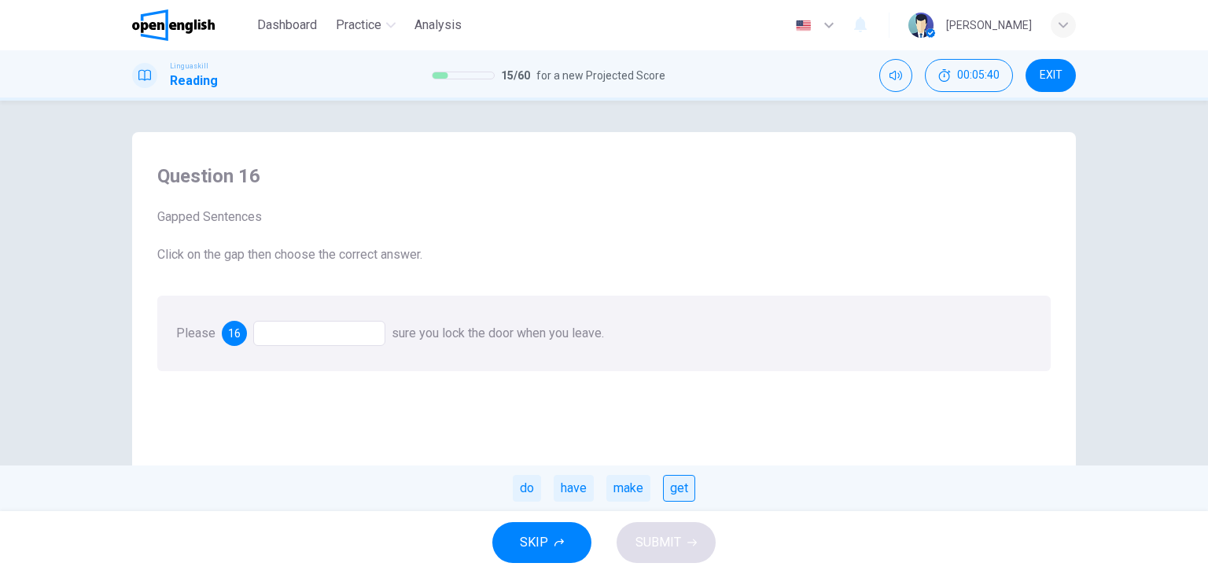
click at [681, 489] on div "get" at bounding box center [679, 488] width 32 height 27
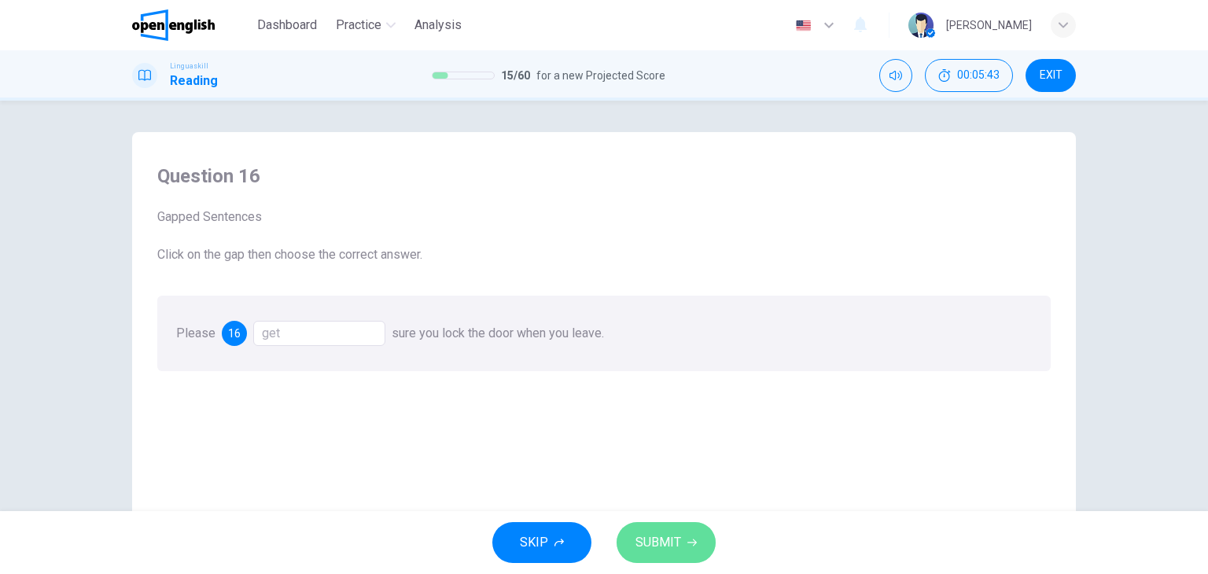
click at [670, 546] on span "SUBMIT" at bounding box center [659, 543] width 46 height 22
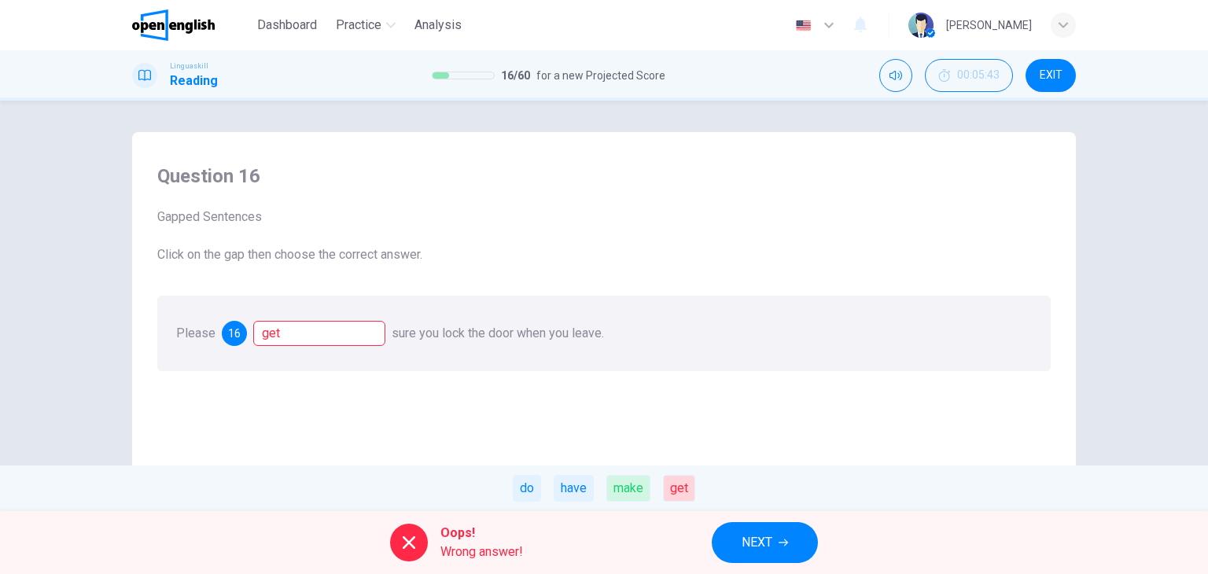
click at [643, 478] on div "make" at bounding box center [629, 488] width 44 height 27
click at [757, 533] on span "NEXT" at bounding box center [757, 543] width 31 height 22
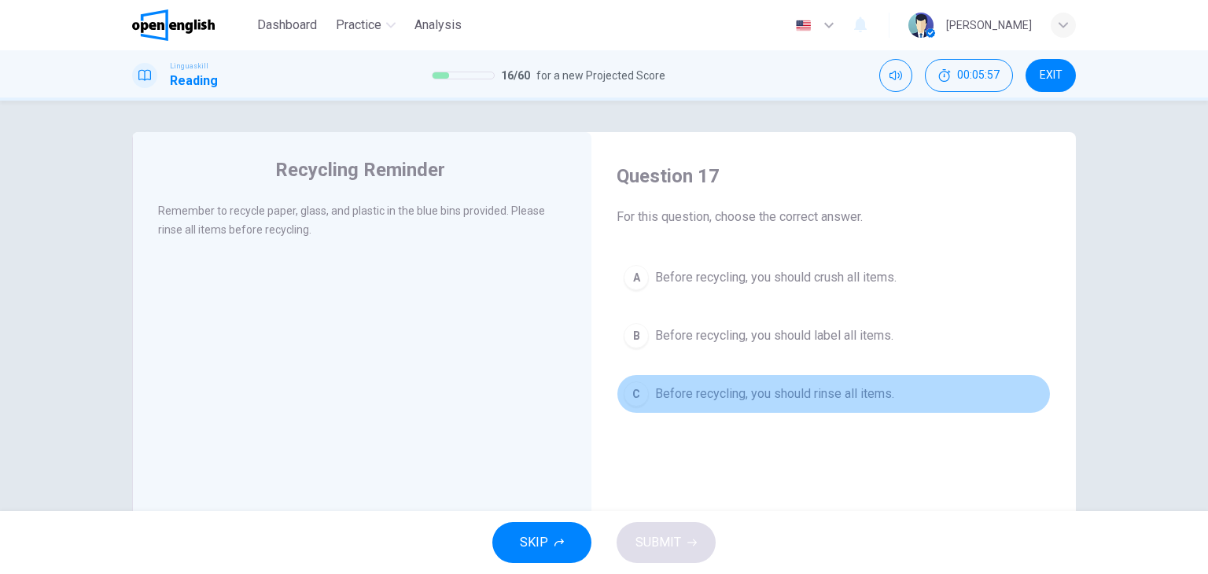
click at [730, 388] on span "Before recycling, you should rinse all items." at bounding box center [774, 394] width 239 height 19
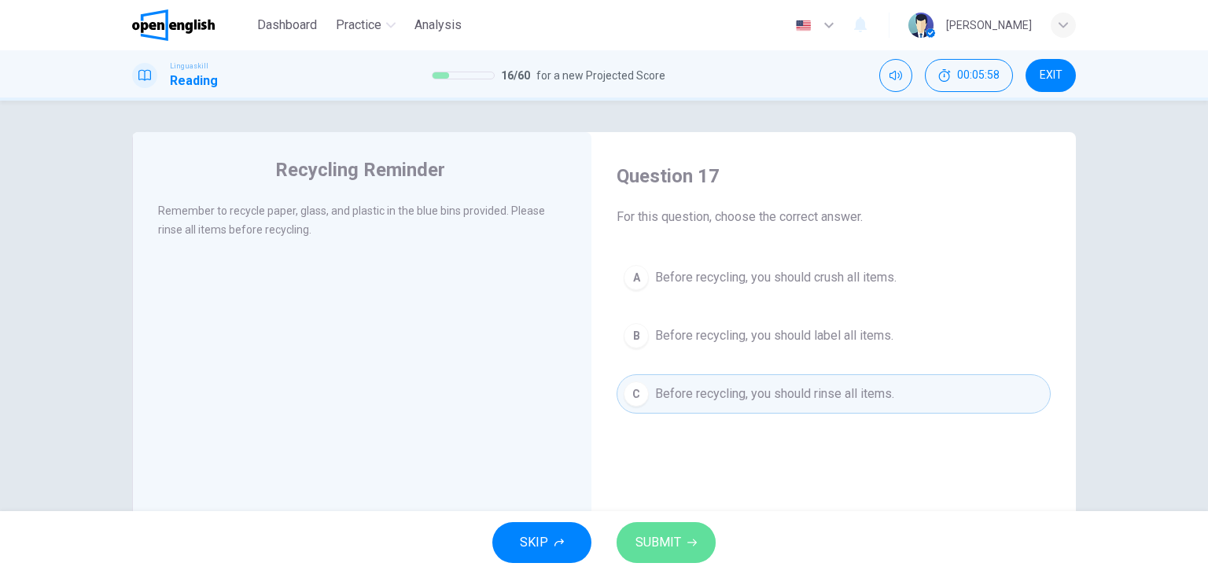
click at [670, 540] on span "SUBMIT" at bounding box center [659, 543] width 46 height 22
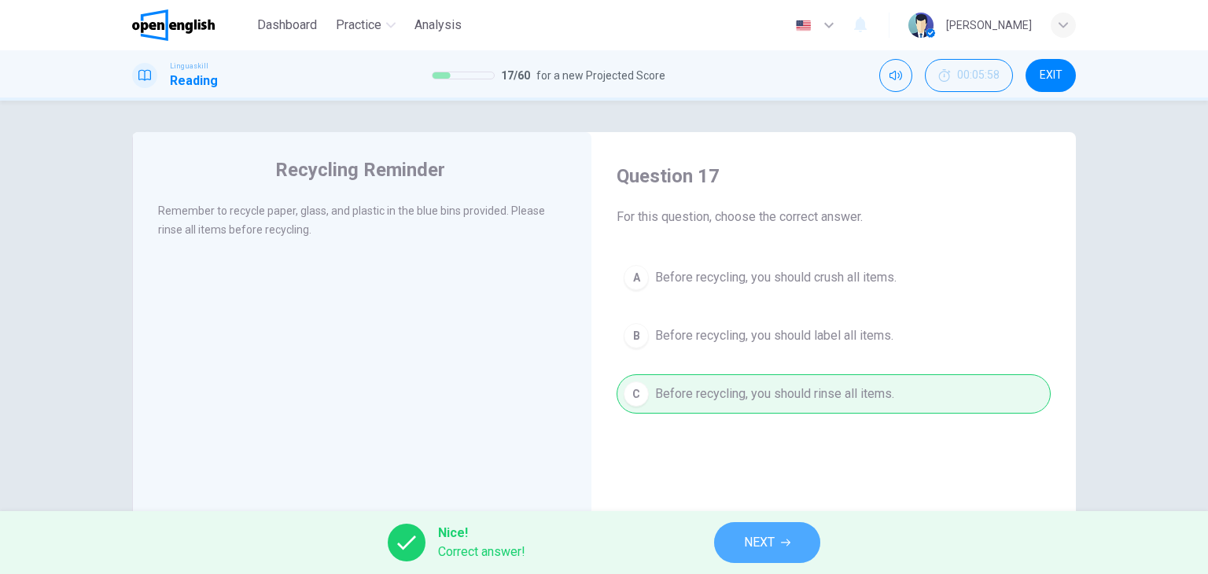
click at [751, 538] on span "NEXT" at bounding box center [759, 543] width 31 height 22
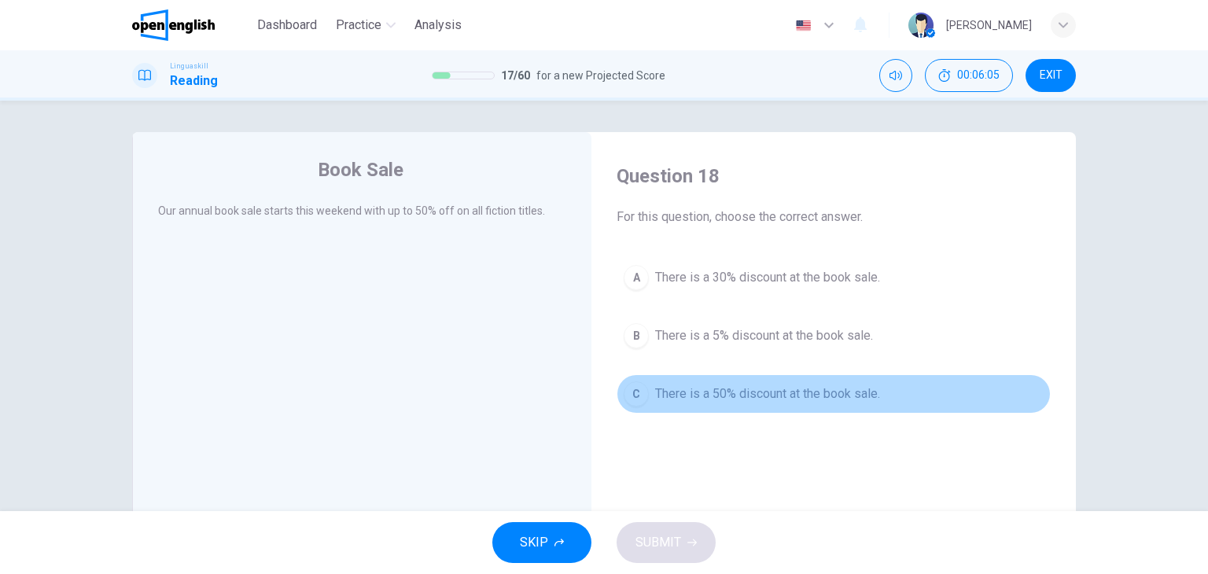
click at [742, 392] on span "There is a 50% discount at the book sale." at bounding box center [767, 394] width 225 height 19
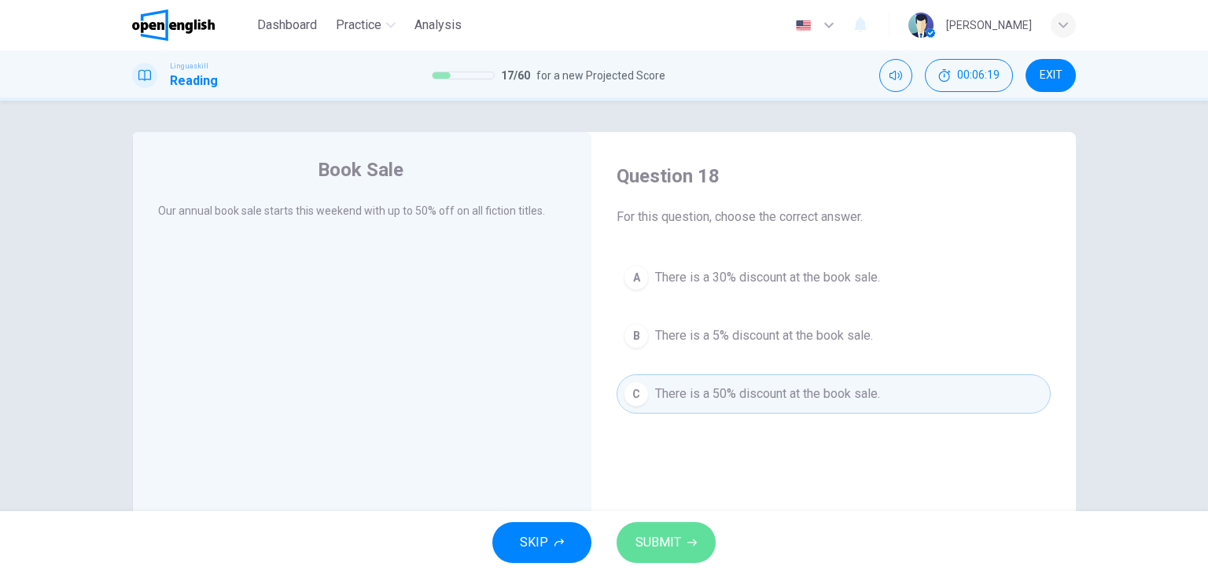
click at [670, 545] on span "SUBMIT" at bounding box center [659, 543] width 46 height 22
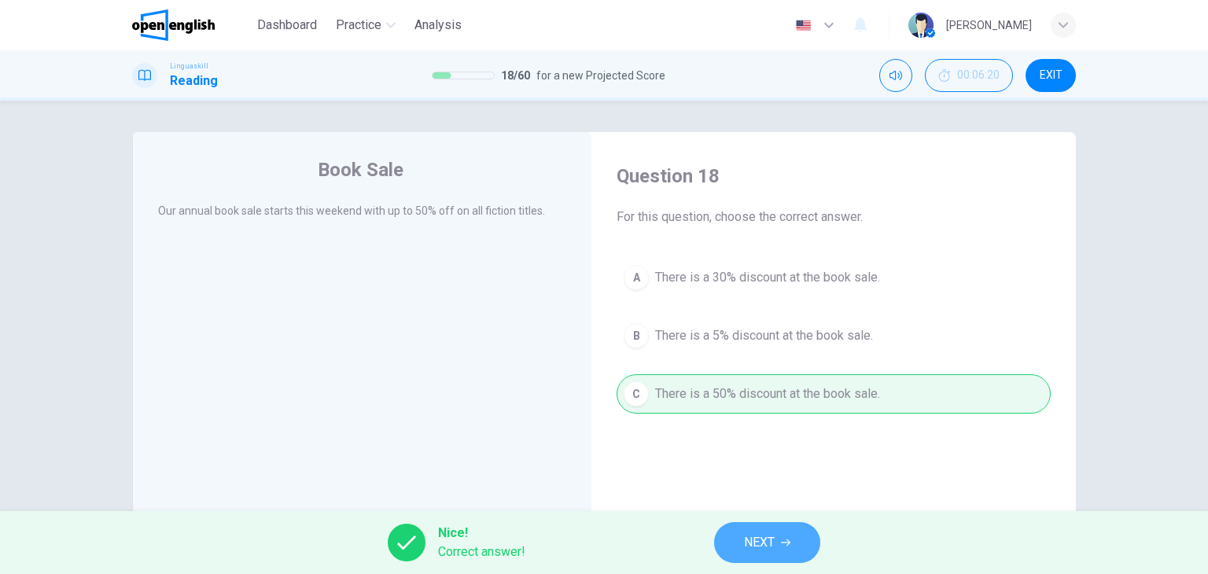
click at [759, 539] on span "NEXT" at bounding box center [759, 543] width 31 height 22
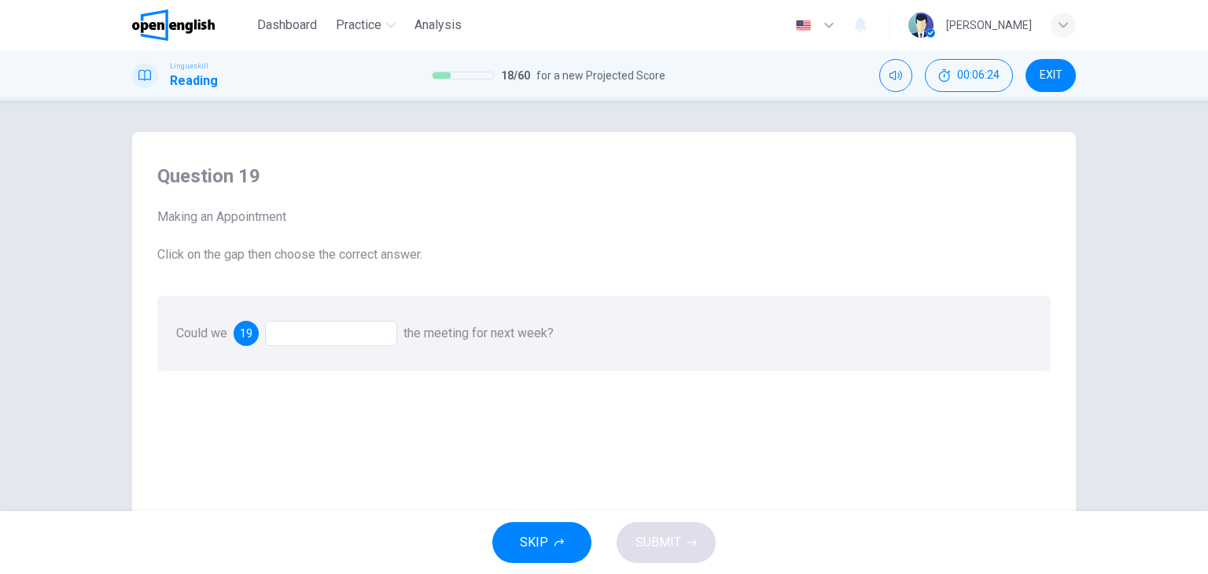
click at [313, 331] on div at bounding box center [331, 333] width 132 height 25
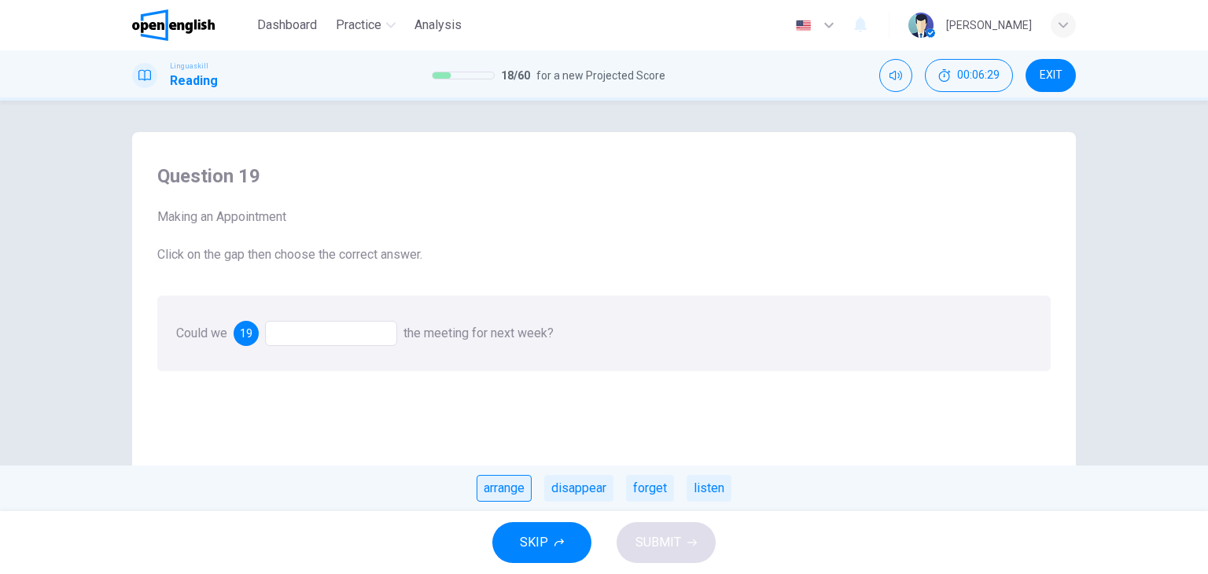
click at [515, 489] on div "arrange" at bounding box center [504, 488] width 55 height 27
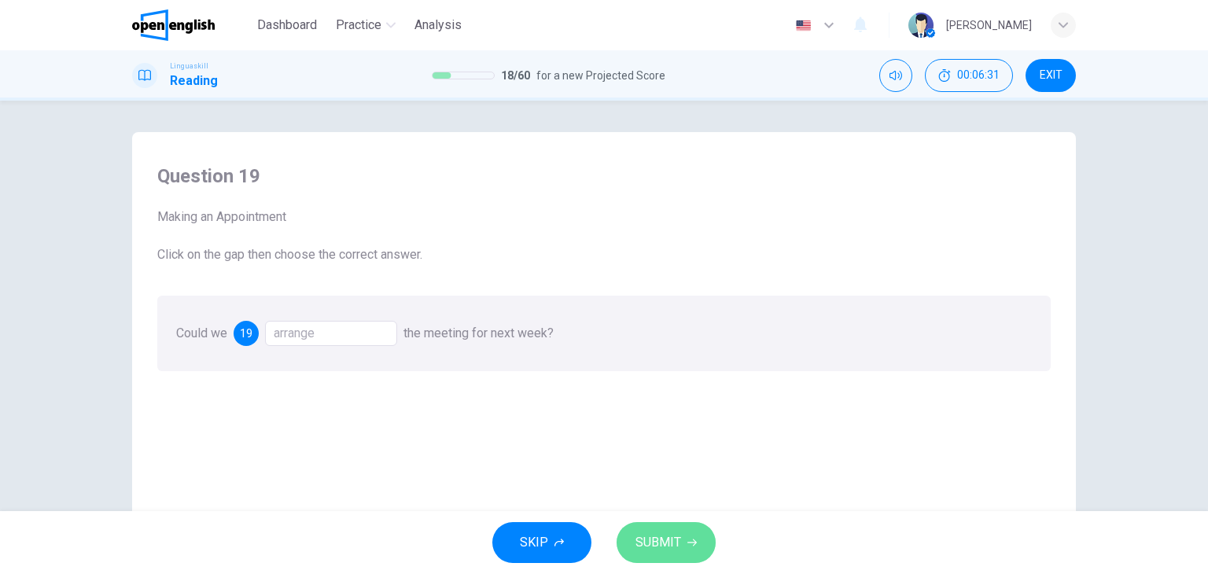
click at [667, 537] on span "SUBMIT" at bounding box center [659, 543] width 46 height 22
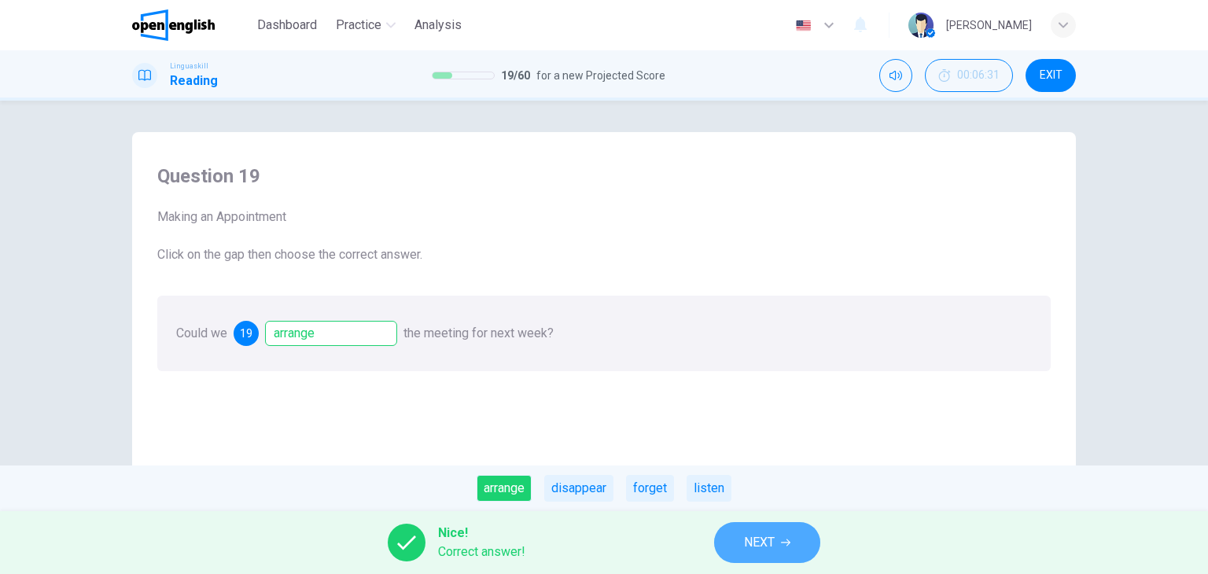
click at [762, 537] on span "NEXT" at bounding box center [759, 543] width 31 height 22
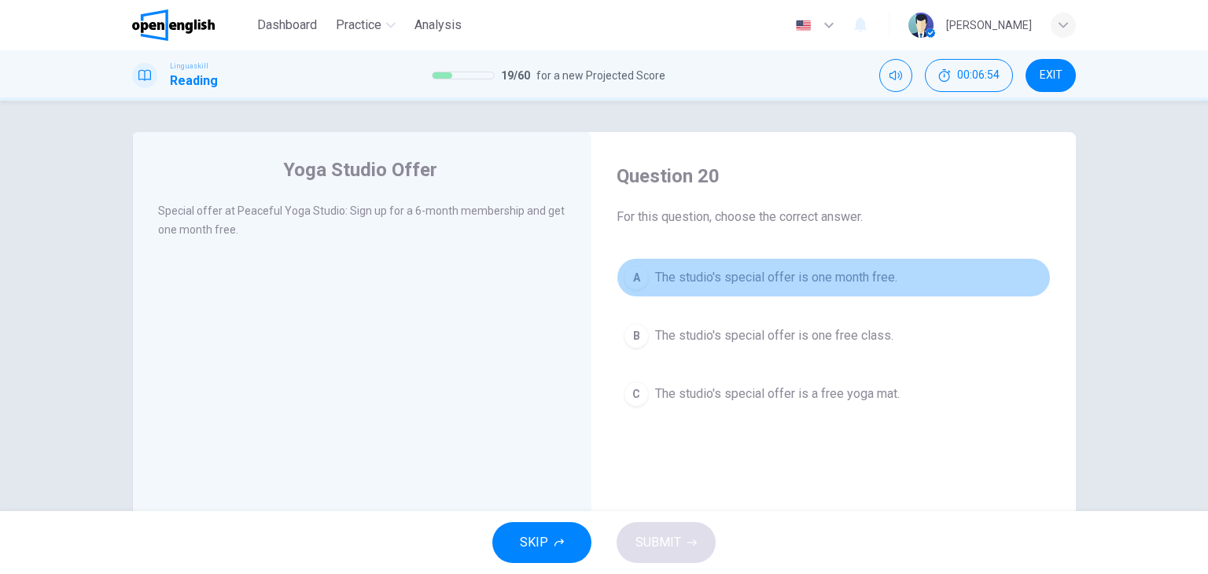
click at [784, 268] on span "The studio's special offer is one month free." at bounding box center [776, 277] width 242 height 19
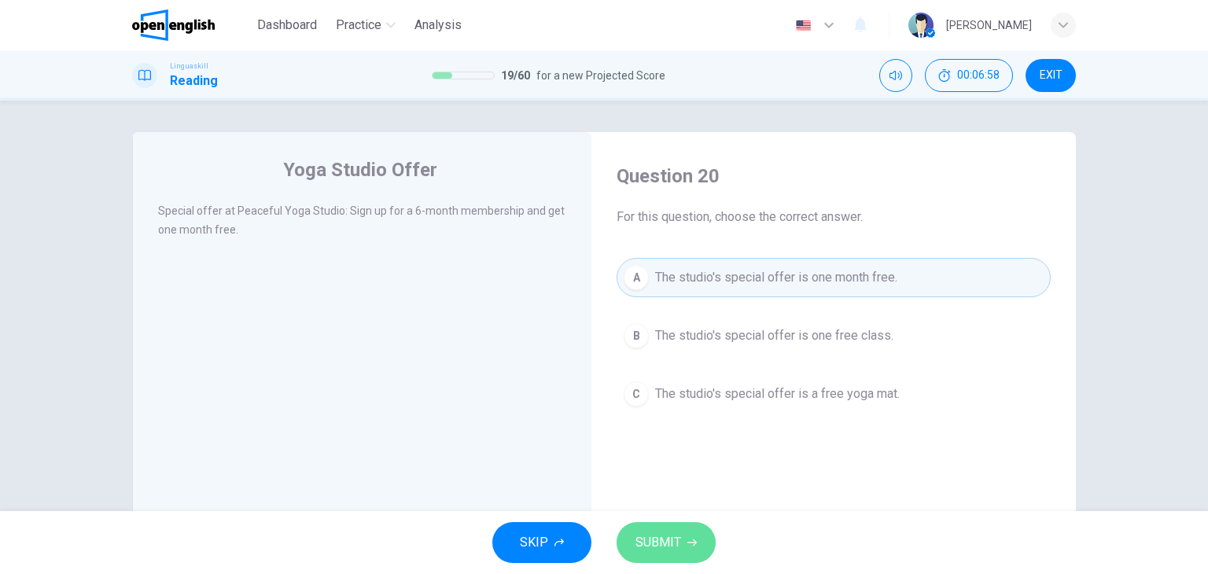
click at [665, 549] on span "SUBMIT" at bounding box center [659, 543] width 46 height 22
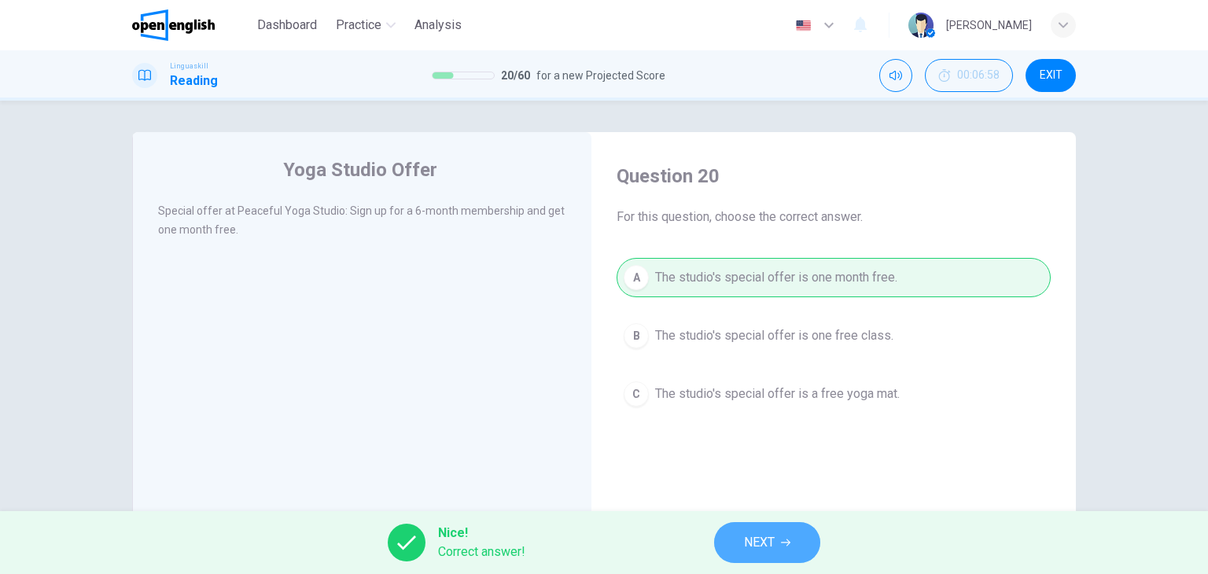
click at [754, 548] on span "NEXT" at bounding box center [759, 543] width 31 height 22
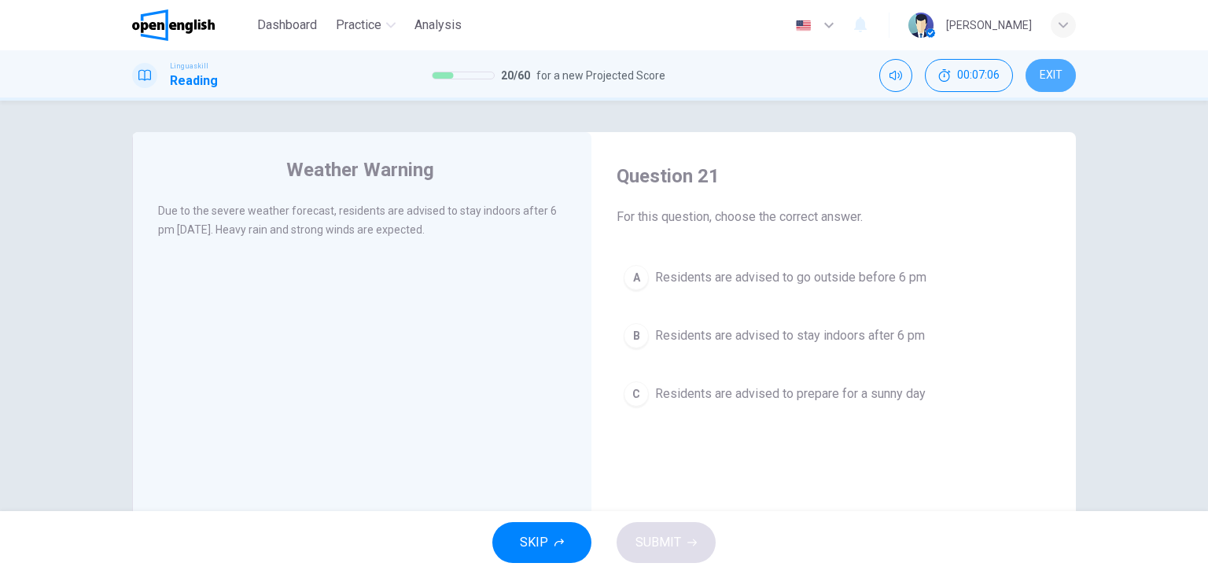
click at [1054, 79] on span "EXIT" at bounding box center [1051, 75] width 23 height 13
